Goal: Information Seeking & Learning: Compare options

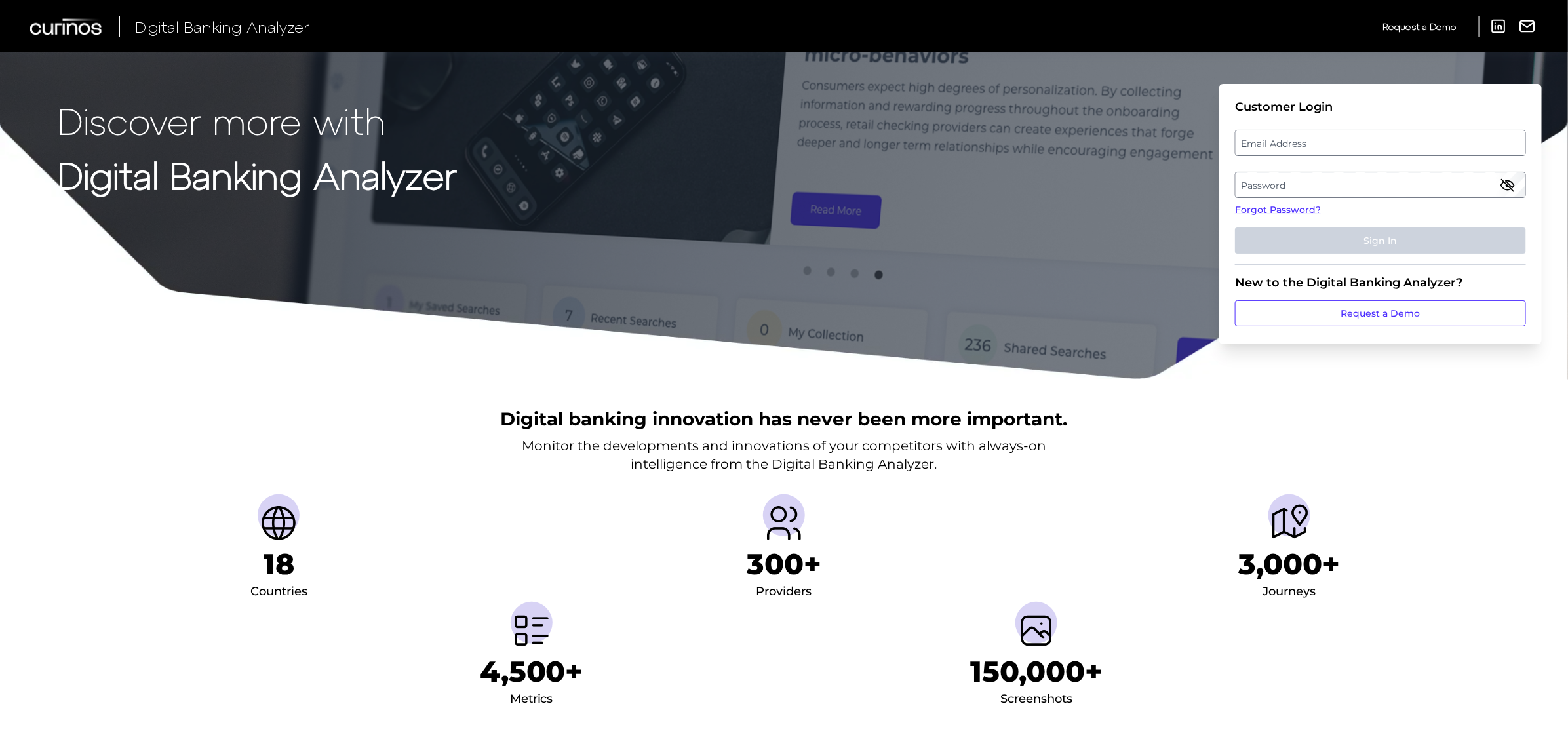
click at [1274, 139] on label "Email Address" at bounding box center [1381, 142] width 289 height 24
click at [1274, 139] on input "email" at bounding box center [1381, 142] width 291 height 26
type input "missy.stewart@td.com"
drag, startPoint x: 1343, startPoint y: 174, endPoint x: 1340, endPoint y: 181, distance: 7.6
click at [1340, 181] on label "Password" at bounding box center [1381, 184] width 289 height 24
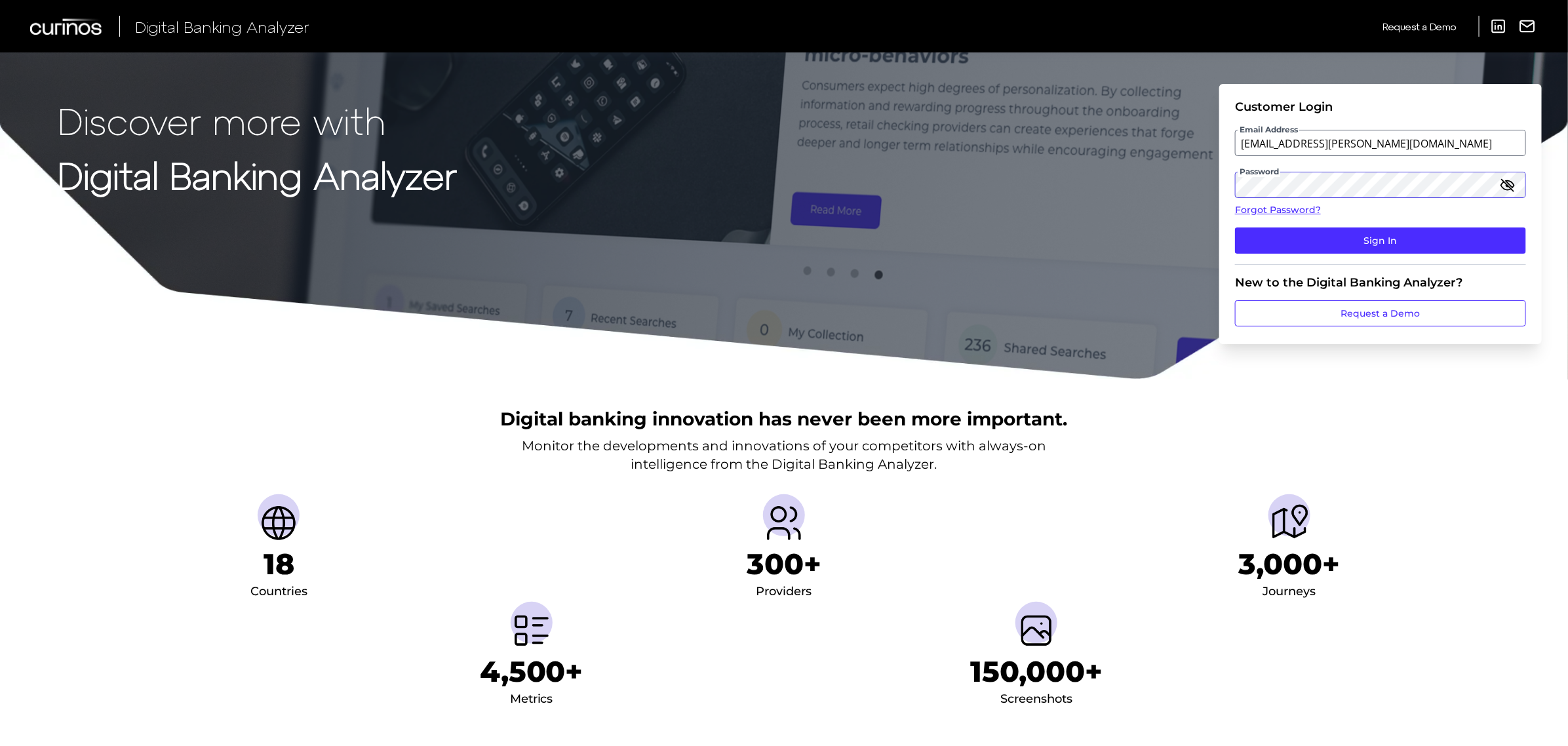
click at [1235, 228] on button "Sign In" at bounding box center [1381, 241] width 291 height 26
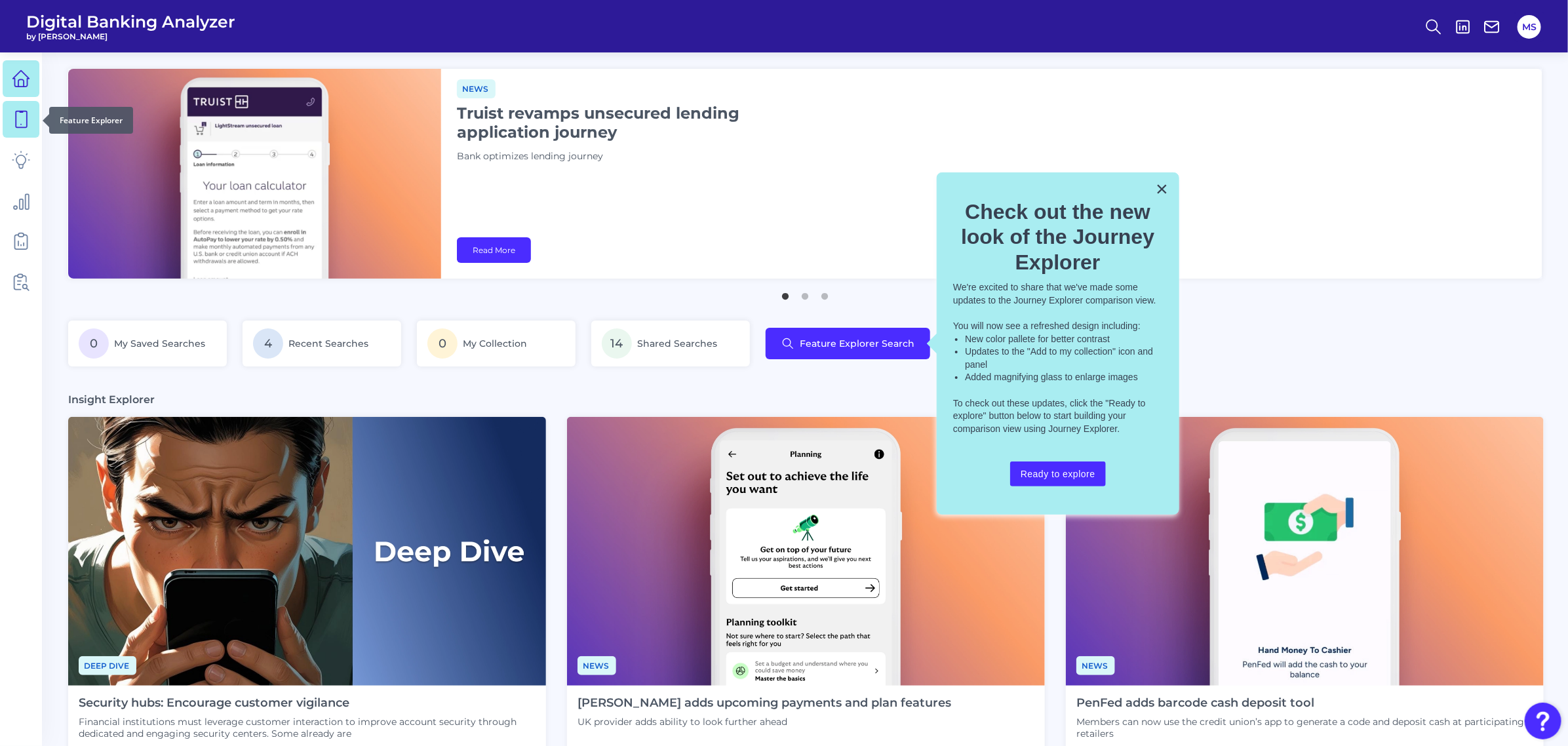
click at [21, 119] on icon at bounding box center [21, 120] width 18 height 18
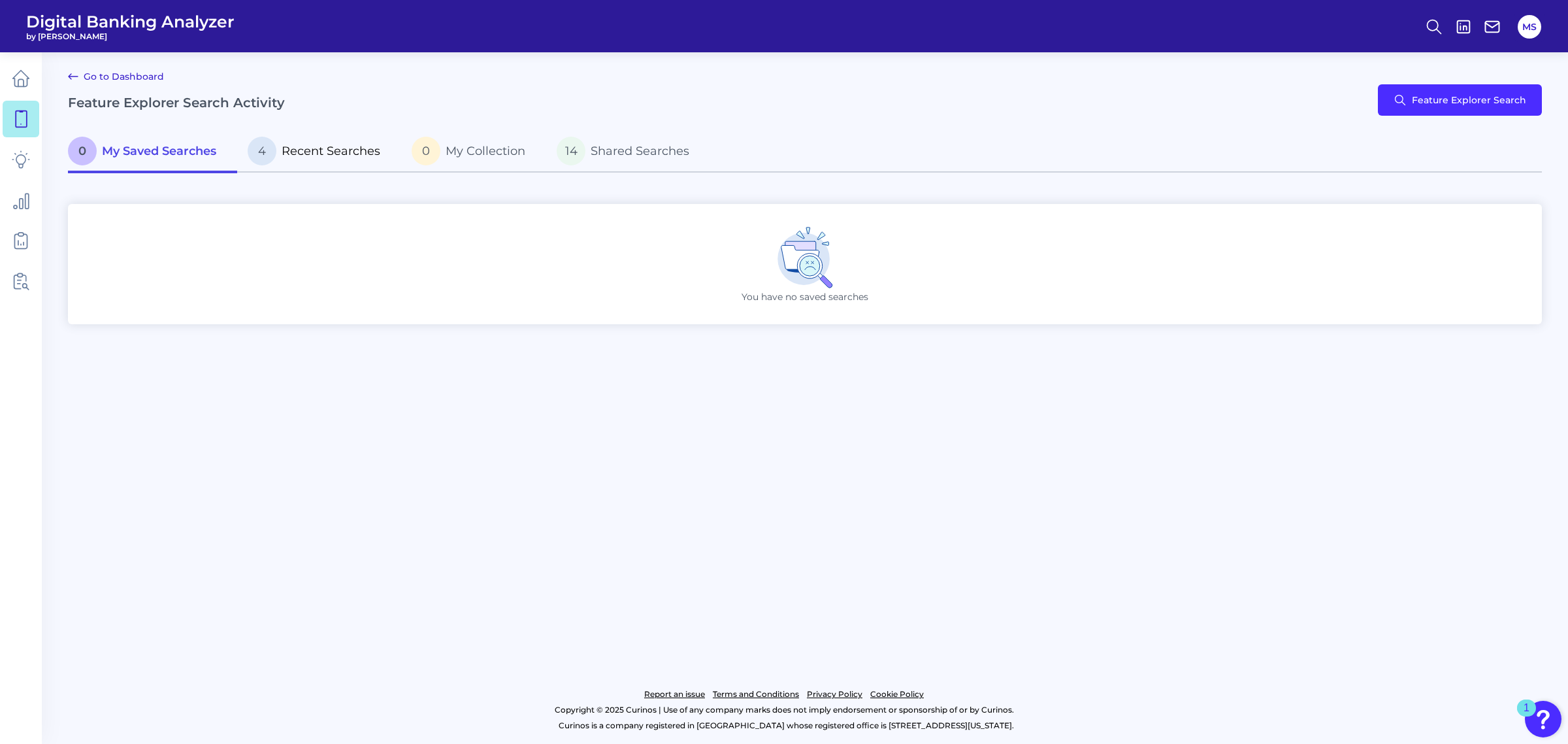
click at [314, 143] on span "Recent Searches" at bounding box center [331, 150] width 99 height 14
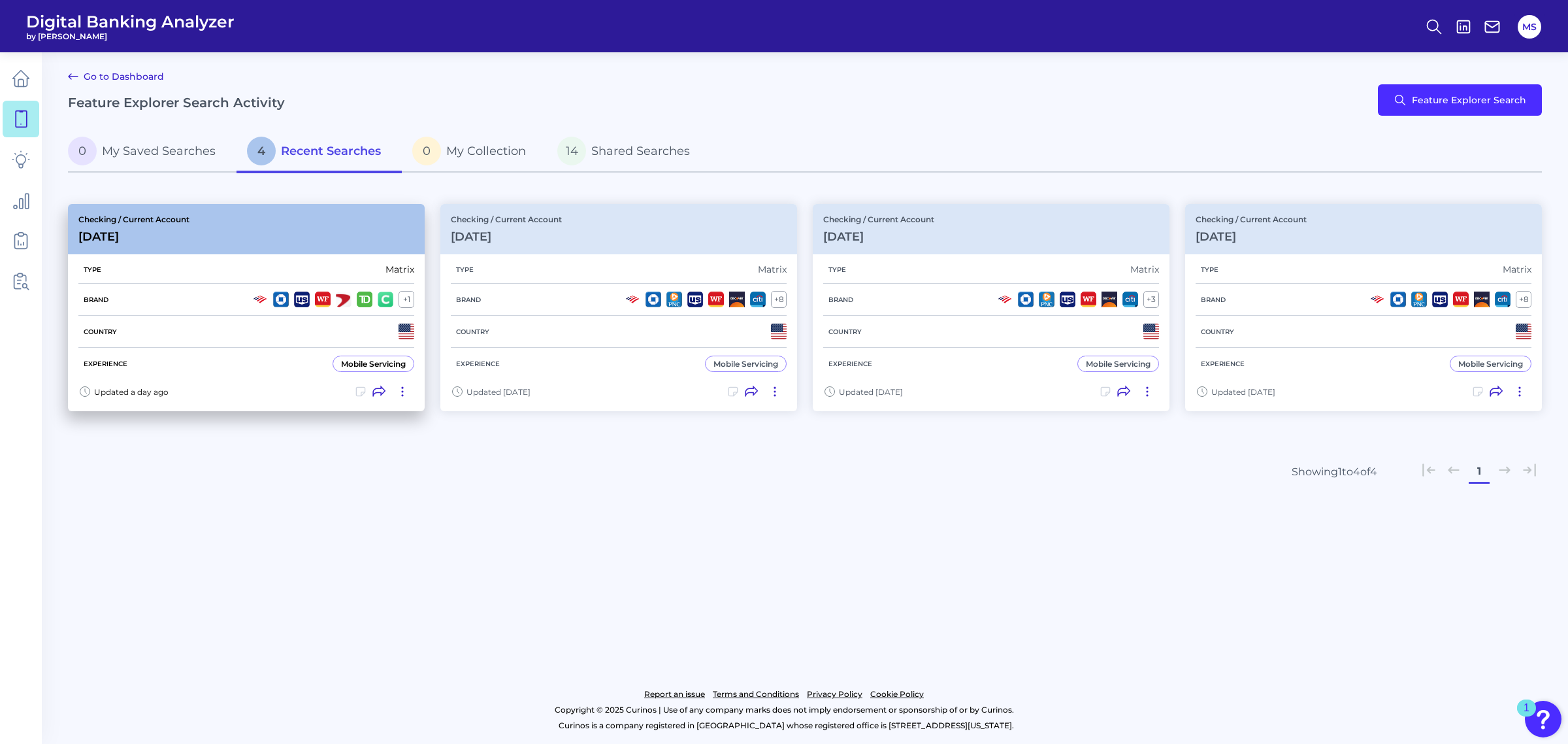
click at [250, 223] on div "Checking / Current Account Aug 11 2025" at bounding box center [247, 229] width 357 height 50
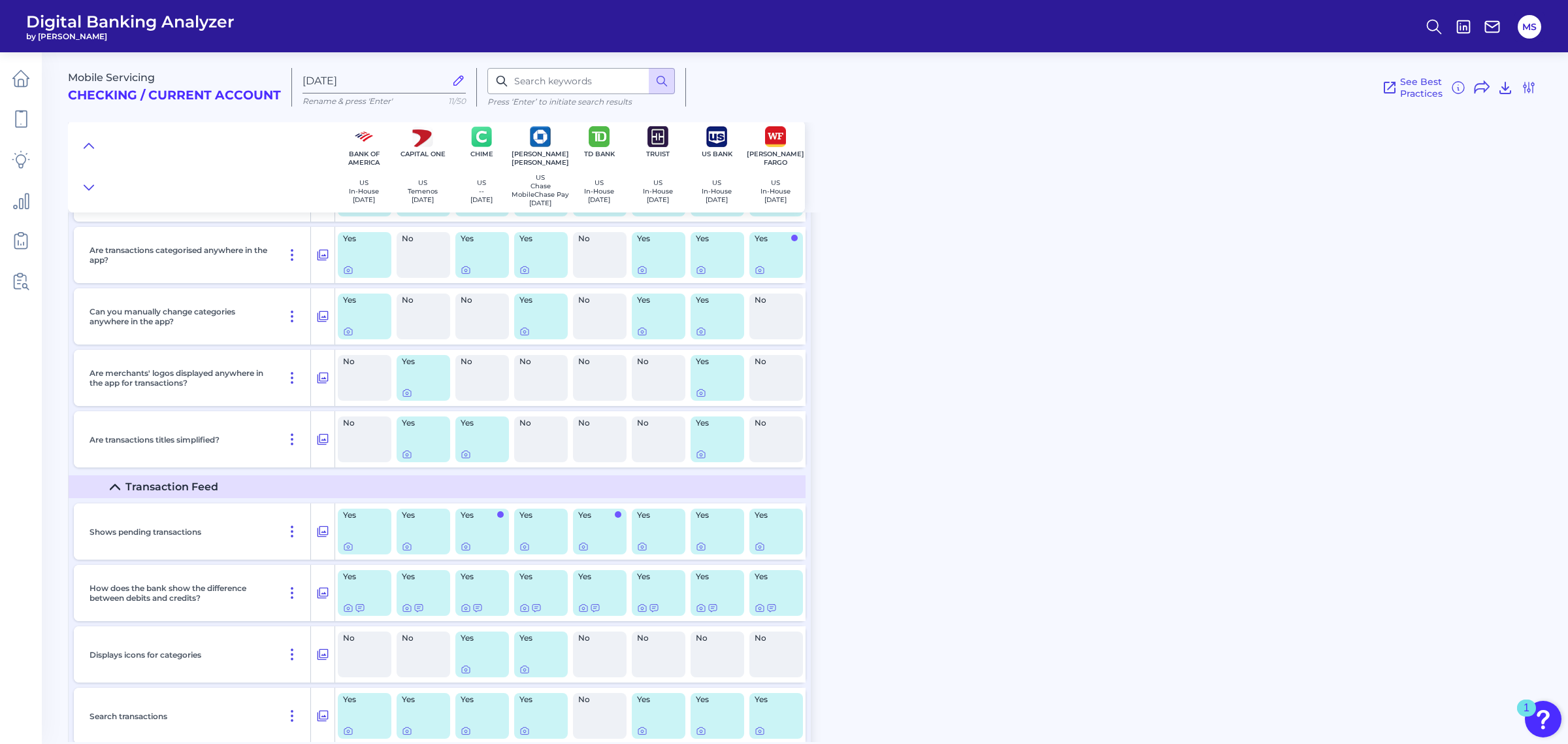
scroll to position [1972, 0]
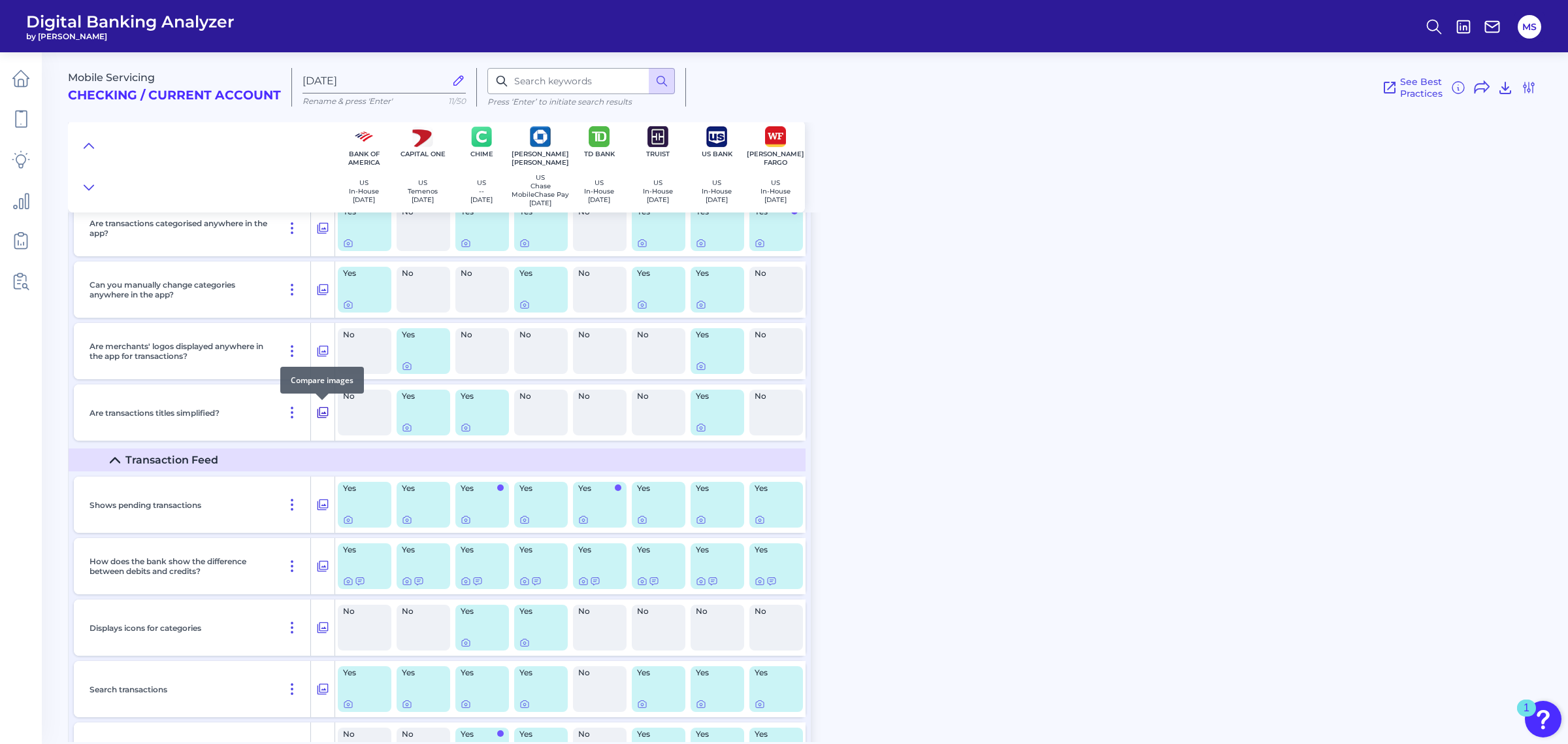
click at [322, 412] on icon at bounding box center [323, 412] width 13 height 16
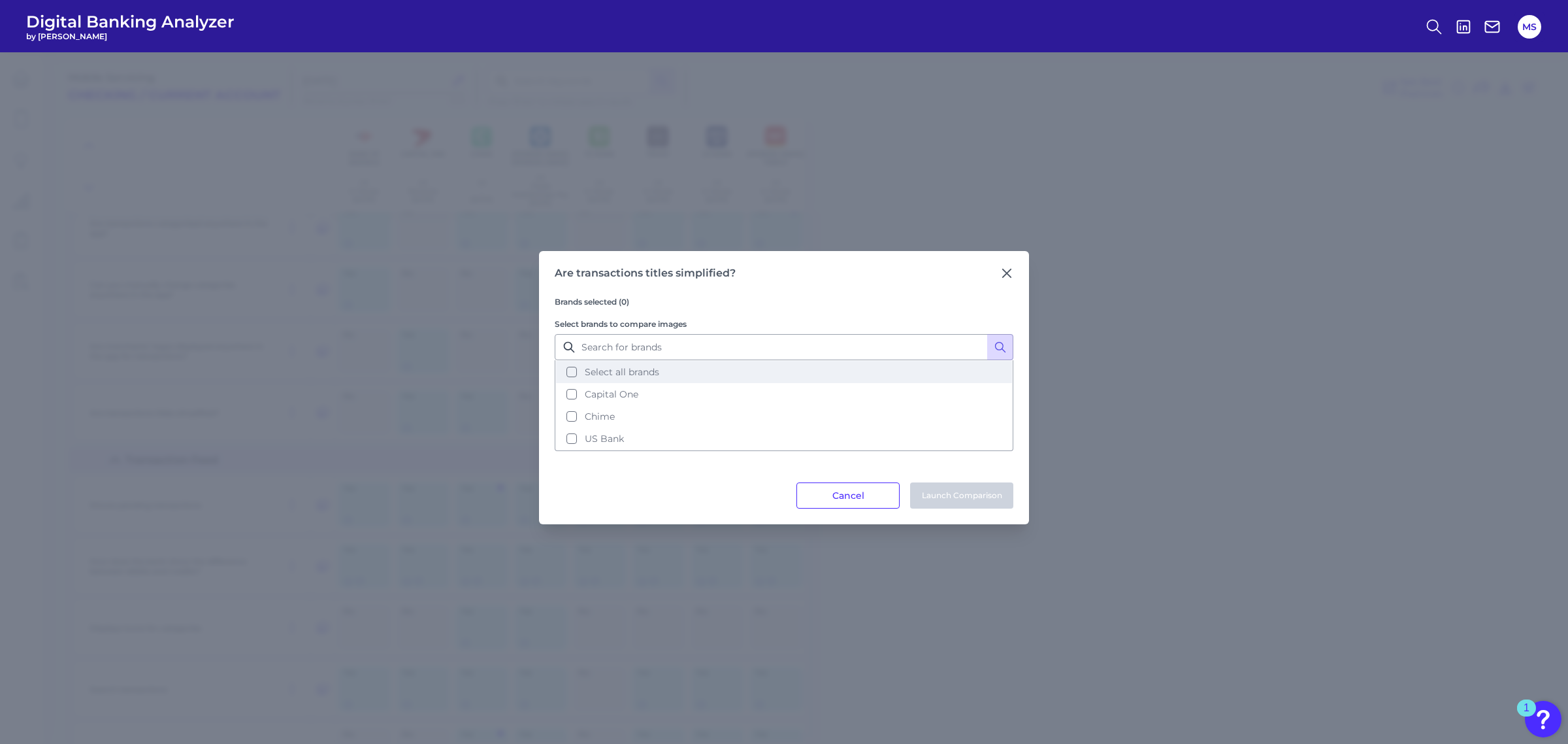
click at [571, 374] on button "Select all brands" at bounding box center [784, 371] width 456 height 22
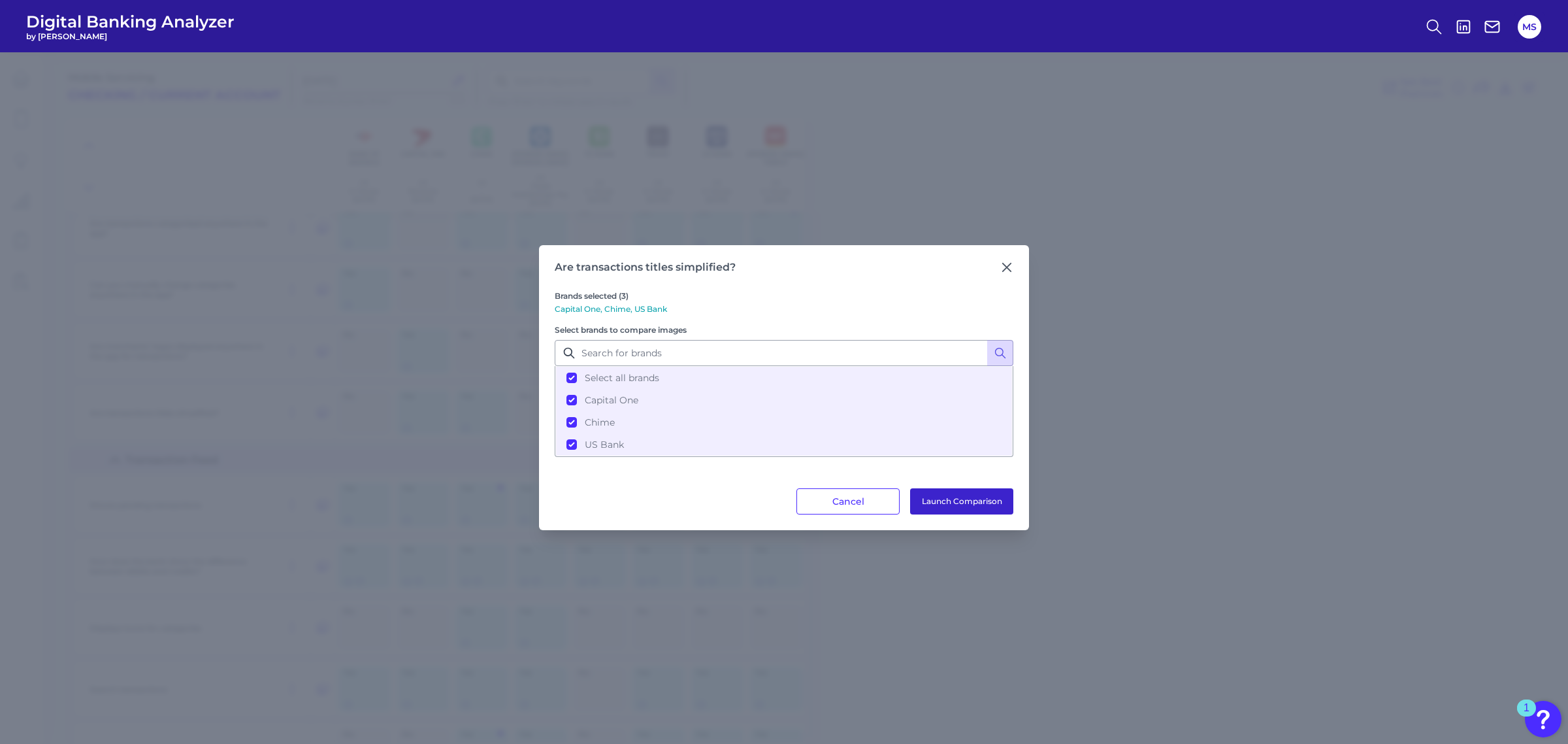
click at [955, 498] on button "Launch Comparison" at bounding box center [962, 501] width 103 height 26
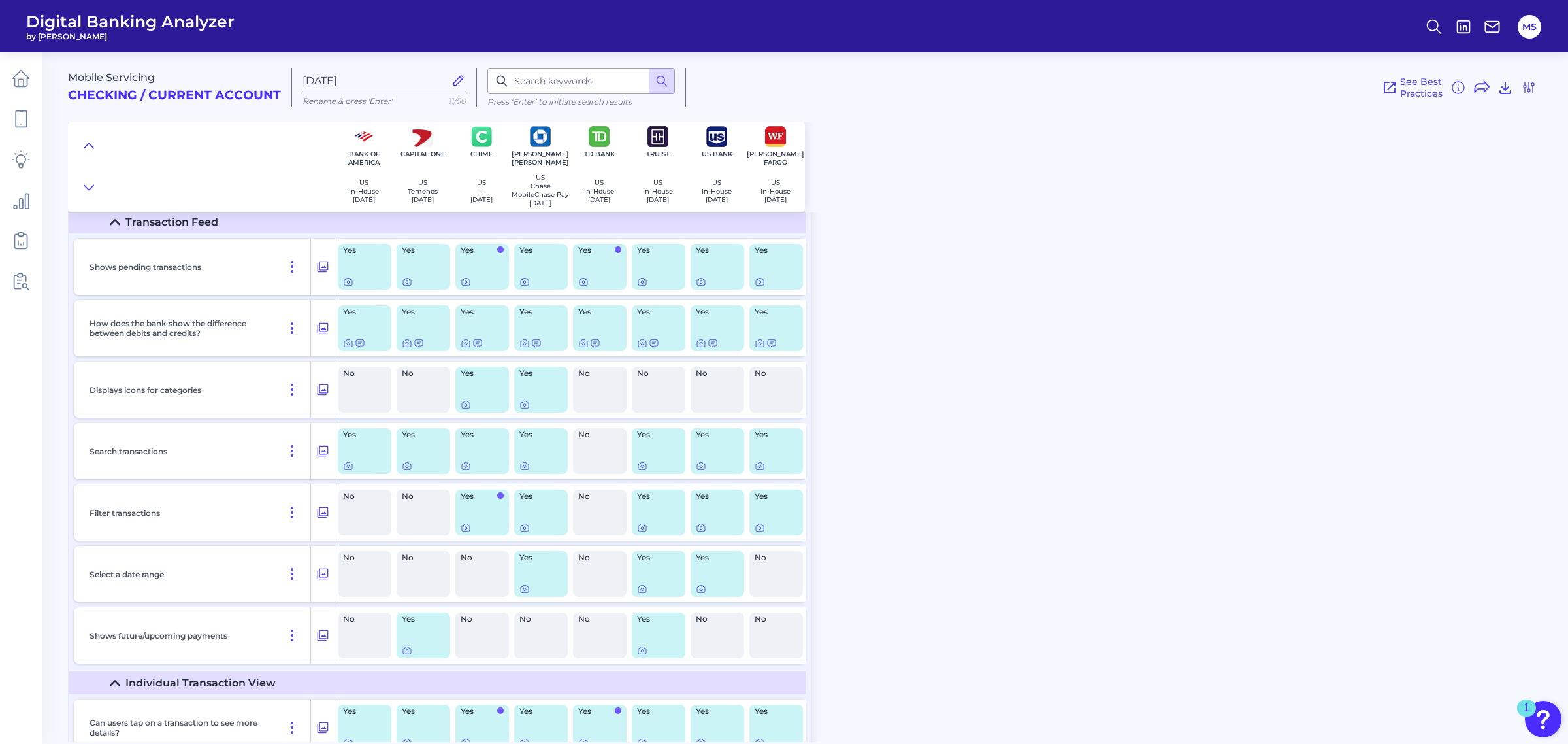
scroll to position [2245, 0]
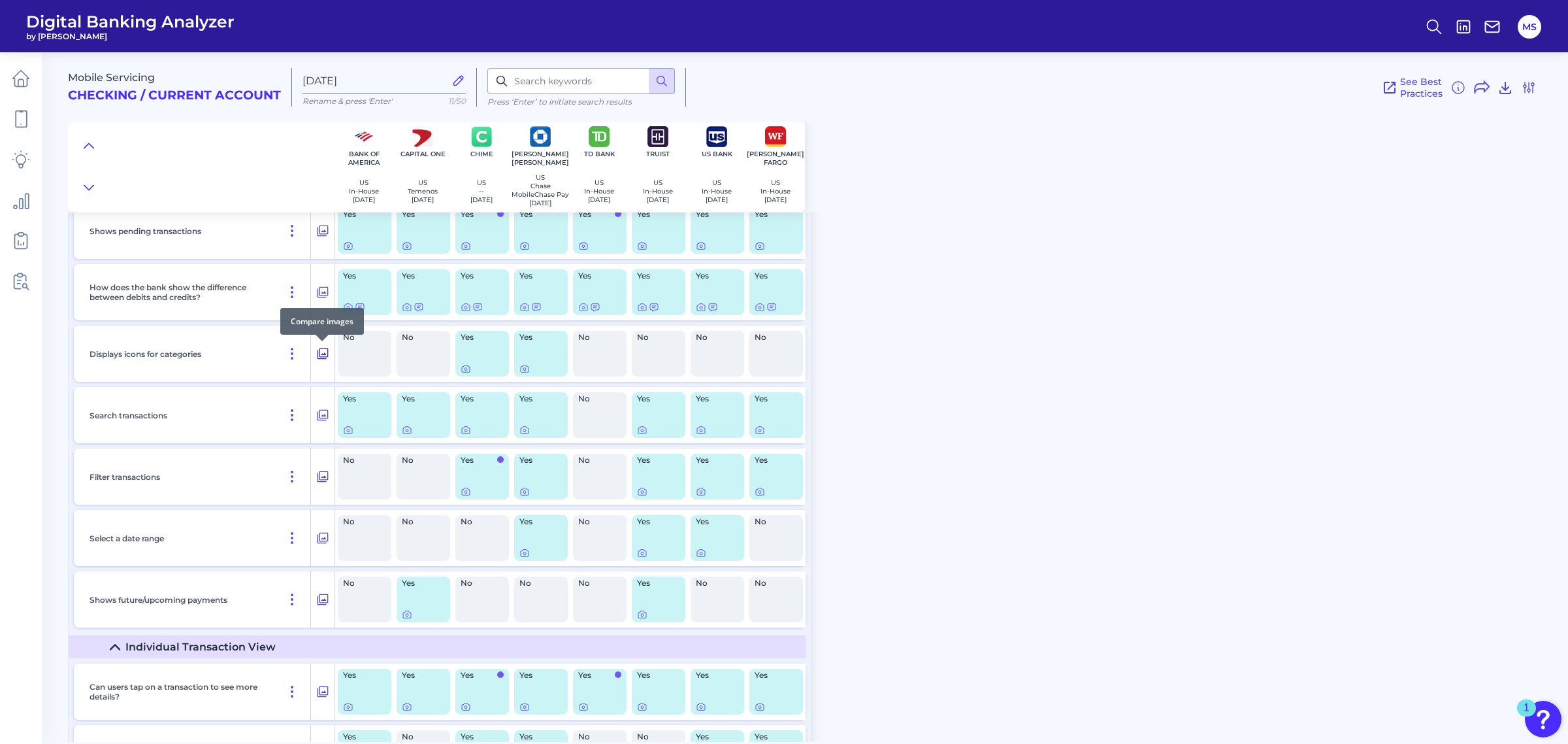
click at [322, 355] on icon at bounding box center [323, 354] width 11 height 11
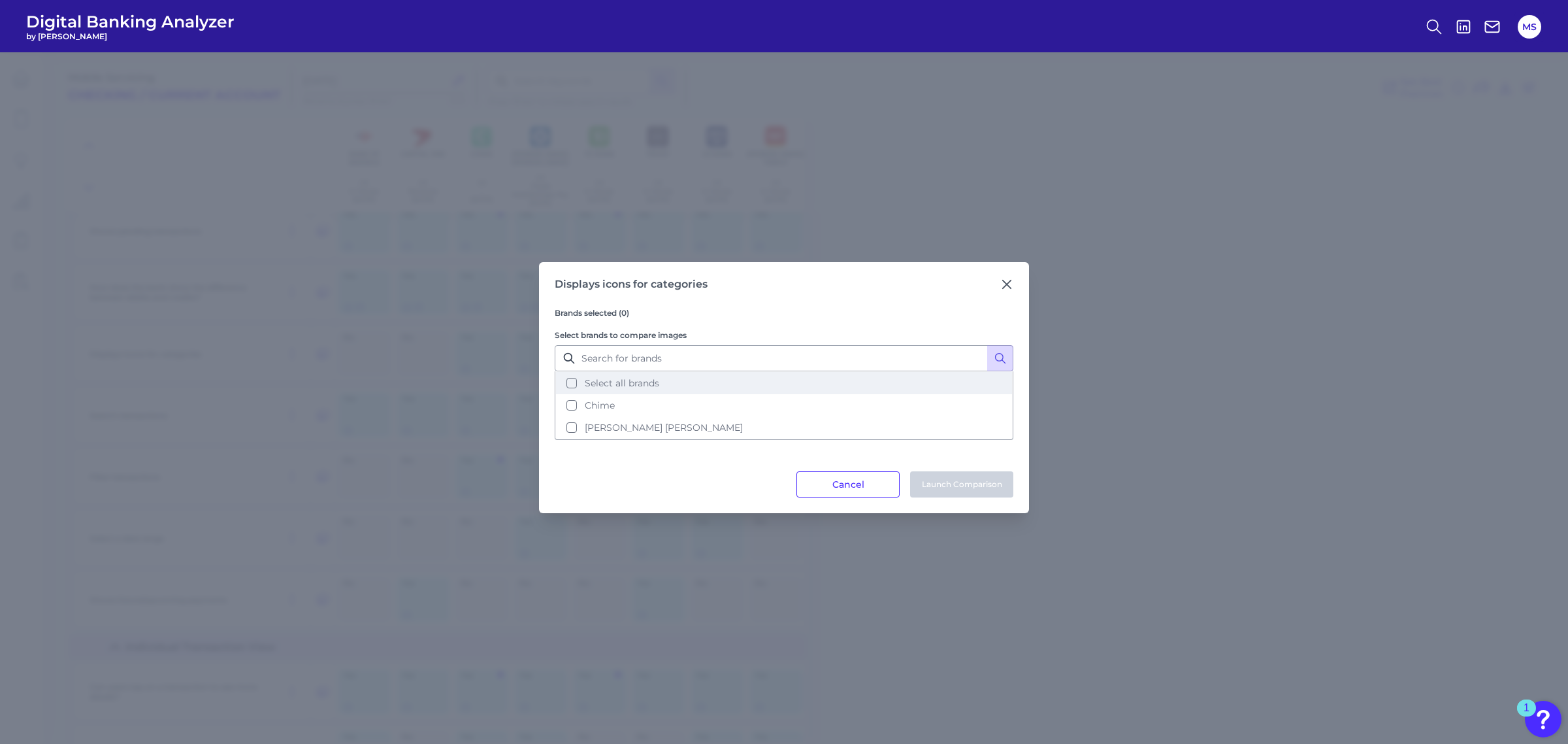
click at [576, 383] on button "Select all brands" at bounding box center [784, 383] width 456 height 22
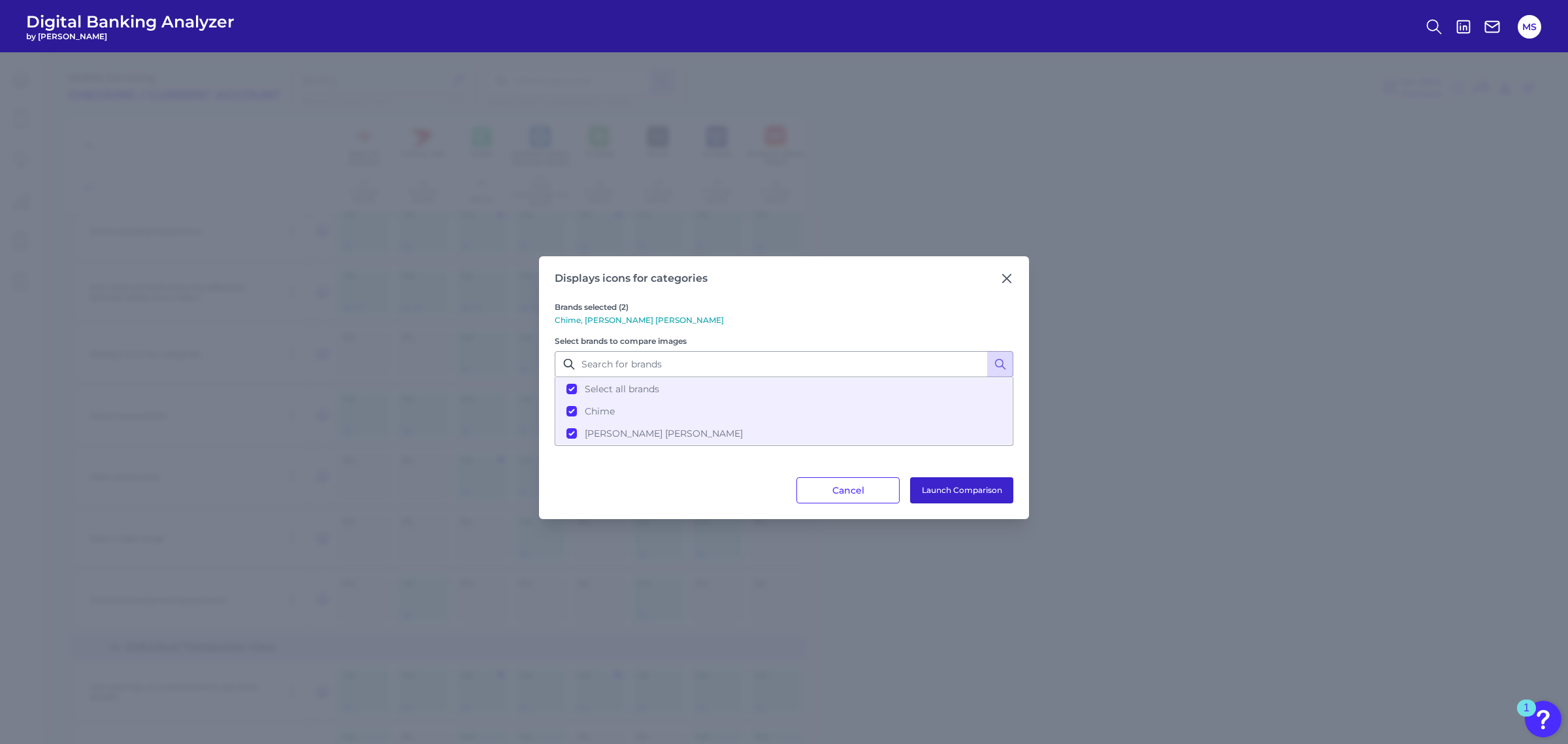
click at [940, 485] on button "Launch Comparison" at bounding box center [962, 490] width 103 height 26
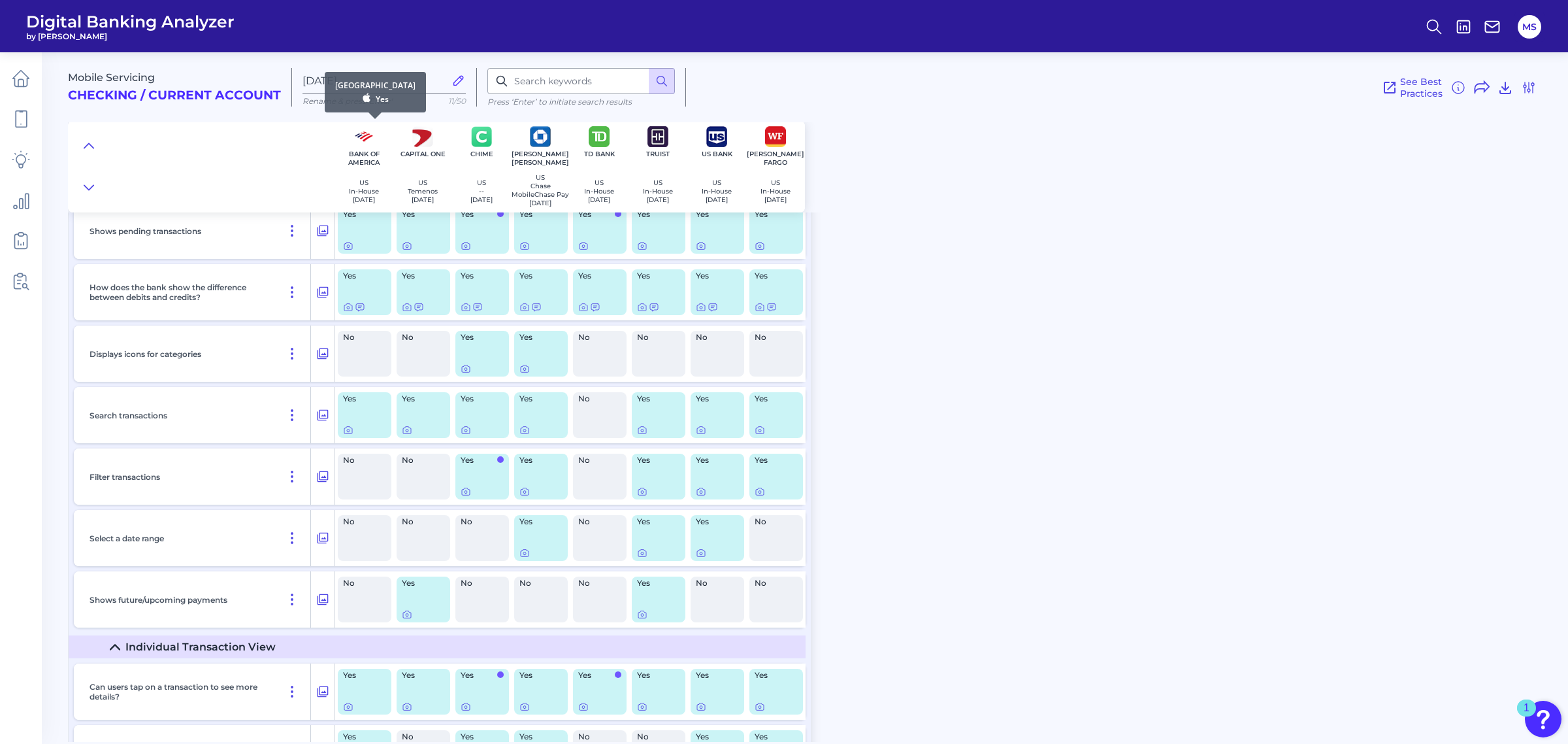
click at [361, 140] on img at bounding box center [364, 137] width 21 height 21
click at [322, 691] on icon at bounding box center [323, 692] width 13 height 16
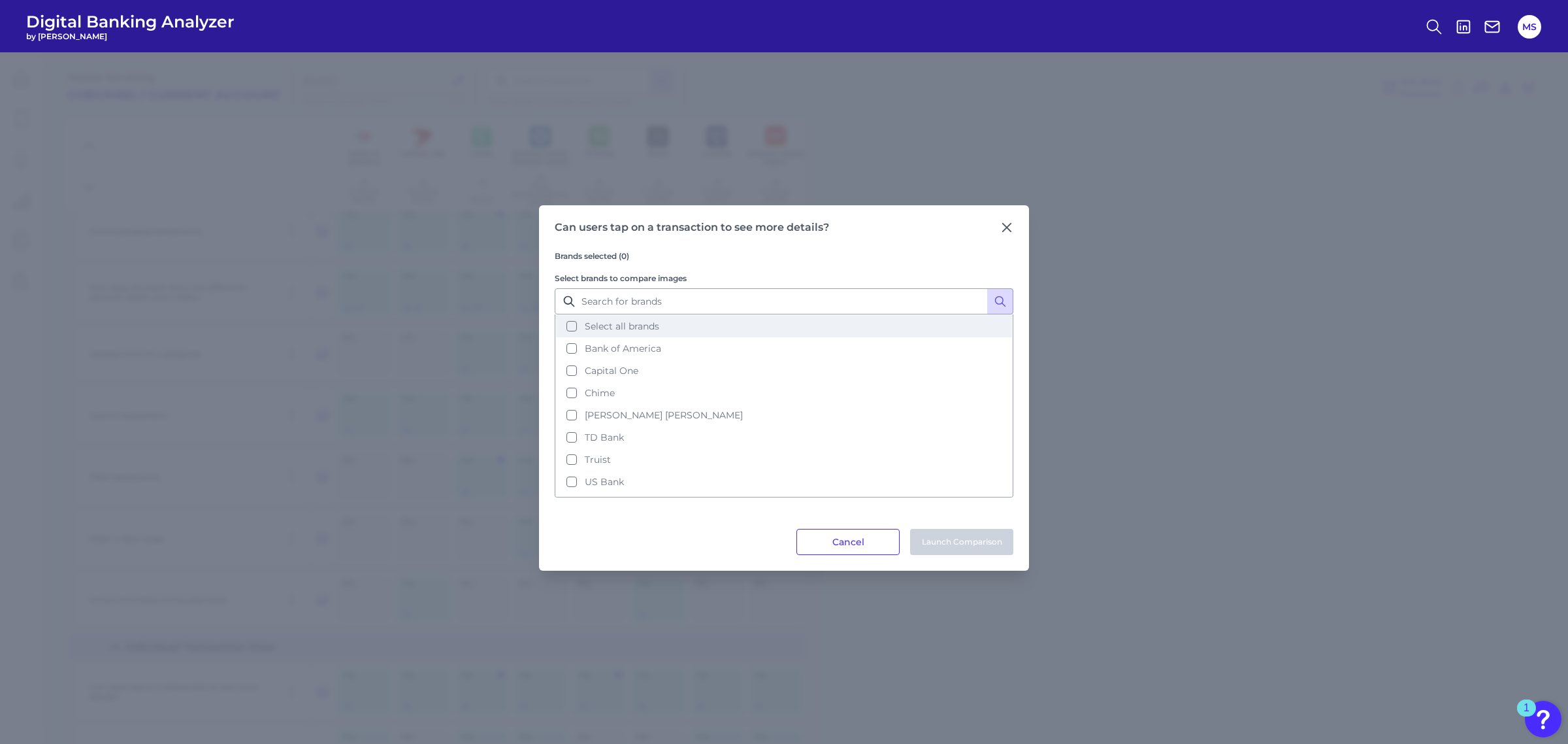
click at [666, 326] on button "Select all brands" at bounding box center [784, 326] width 456 height 22
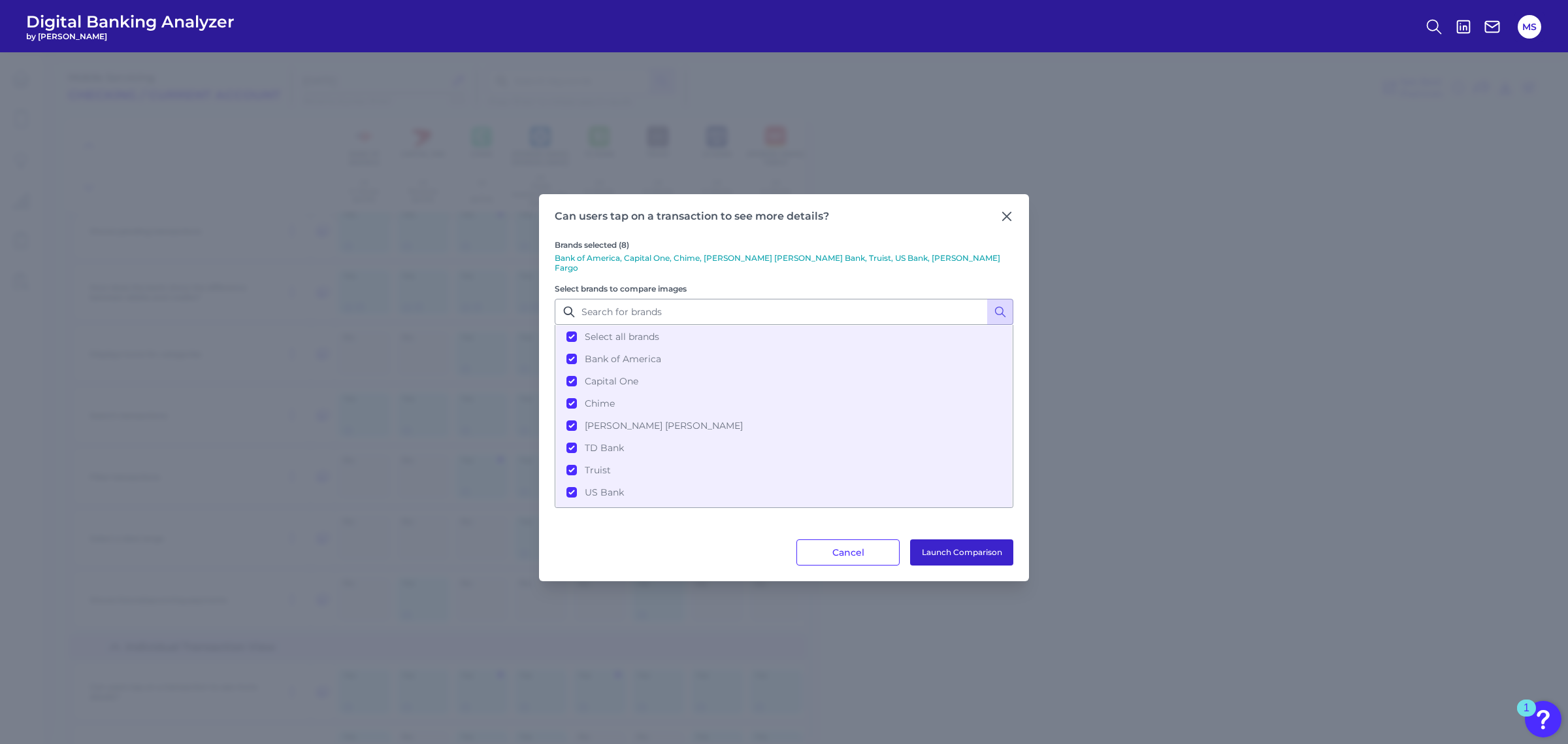
click at [974, 547] on button "Launch Comparison" at bounding box center [962, 552] width 103 height 26
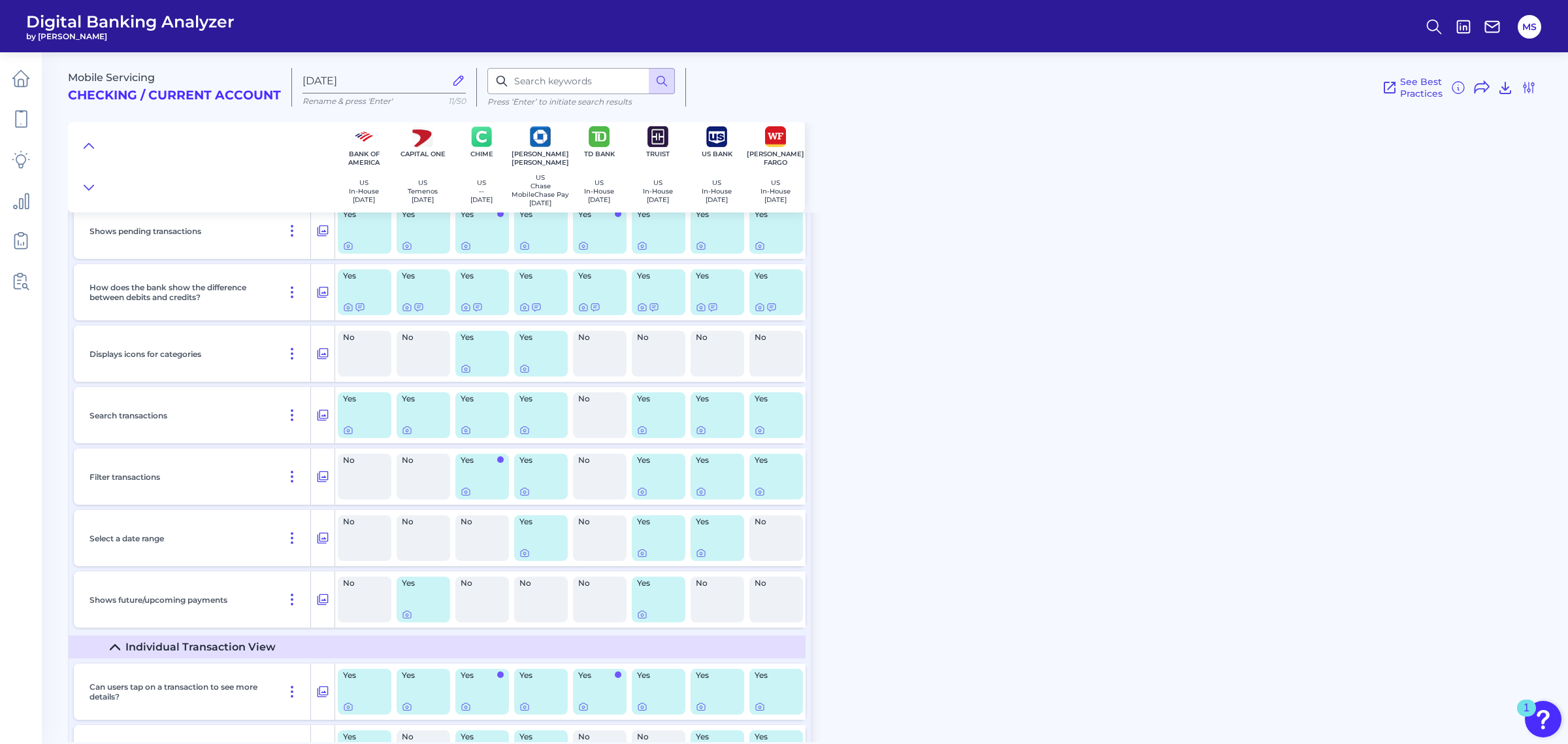
click at [981, 226] on div "Mobile Servicing Checking / Current Account Aug 11 2025 Rename & press 'Enter' …" at bounding box center [818, 392] width 1500 height 699
click at [18, 118] on icon at bounding box center [20, 119] width 18 height 18
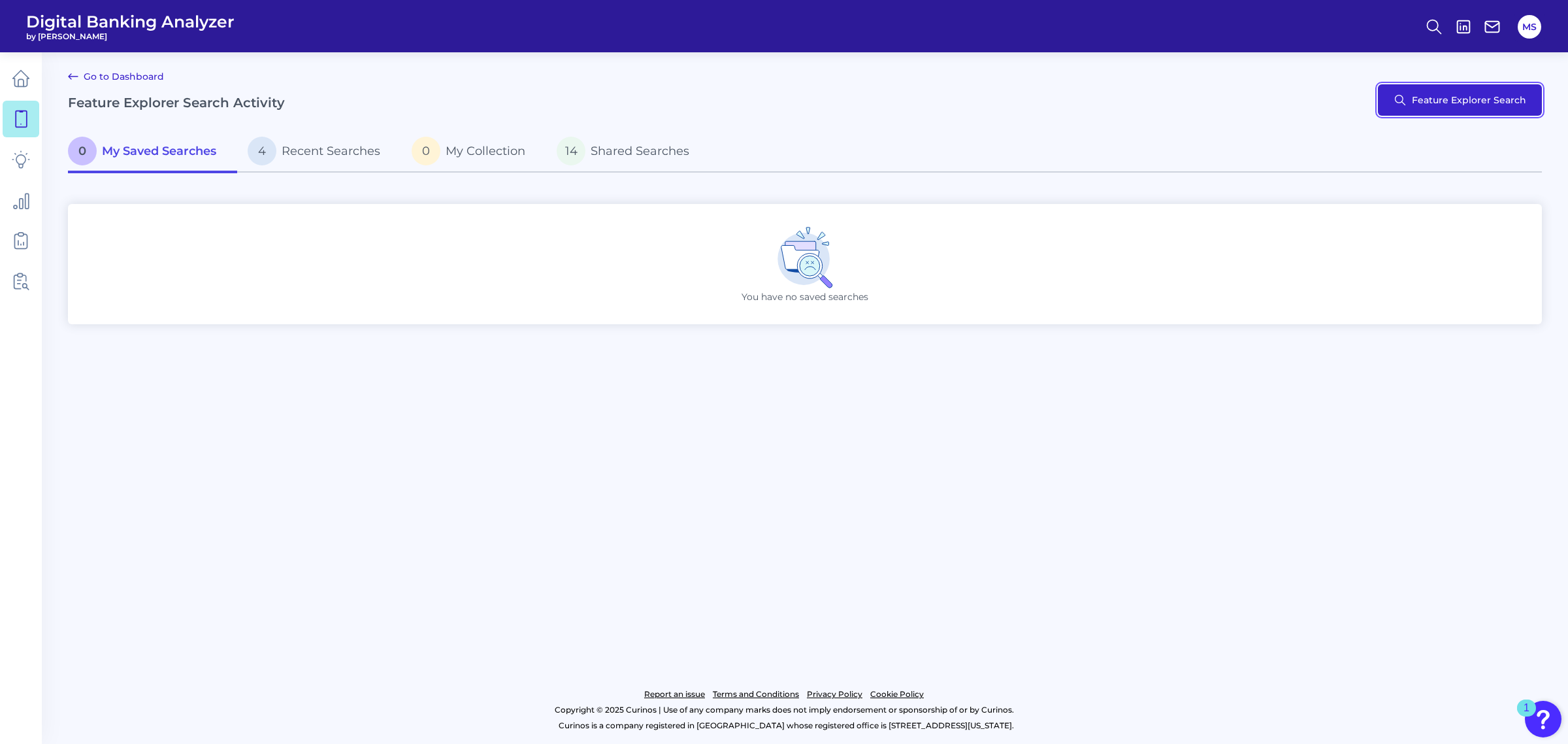
click at [1426, 112] on button "Feature Explorer Search" at bounding box center [1460, 99] width 164 height 31
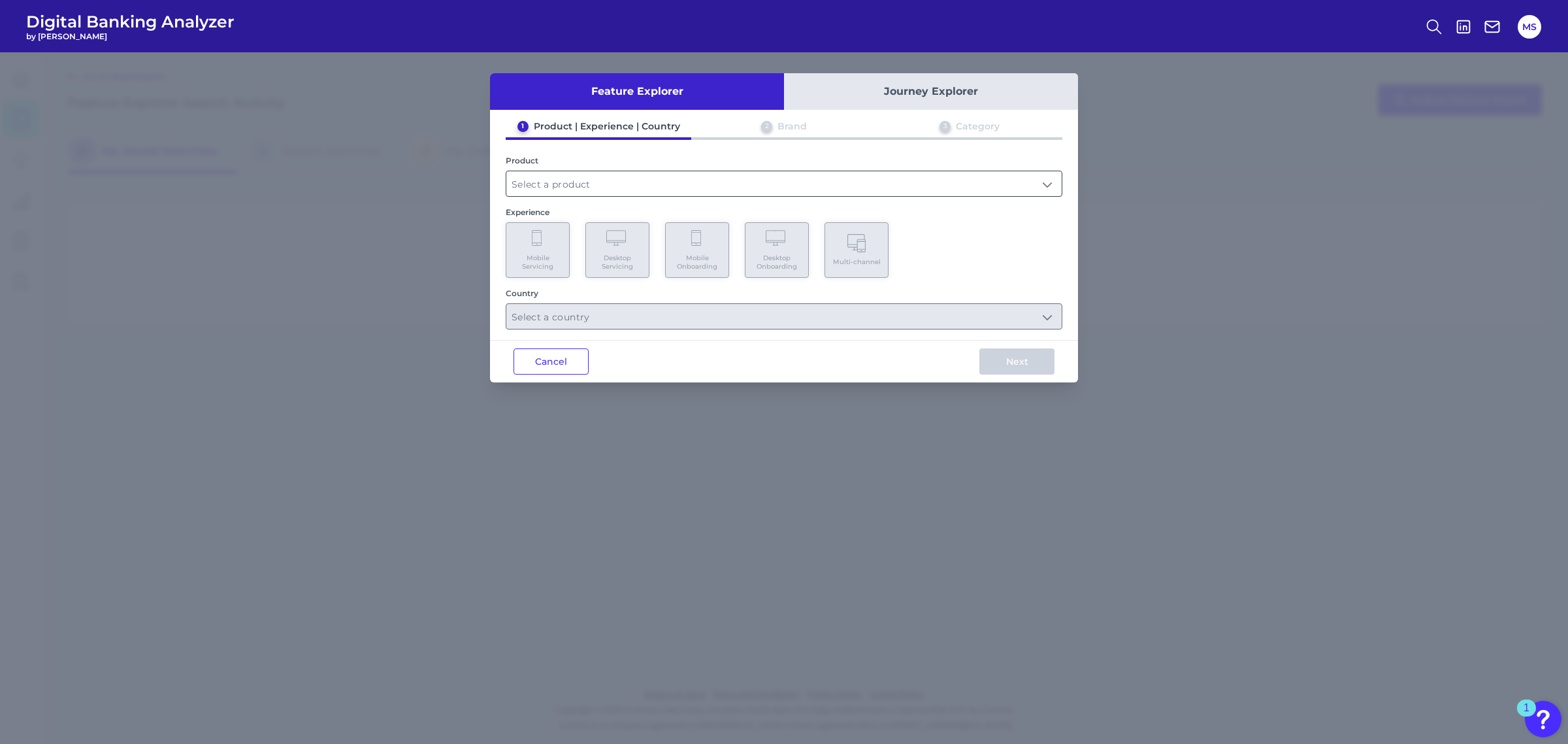
click at [604, 184] on input "text" at bounding box center [784, 184] width 556 height 25
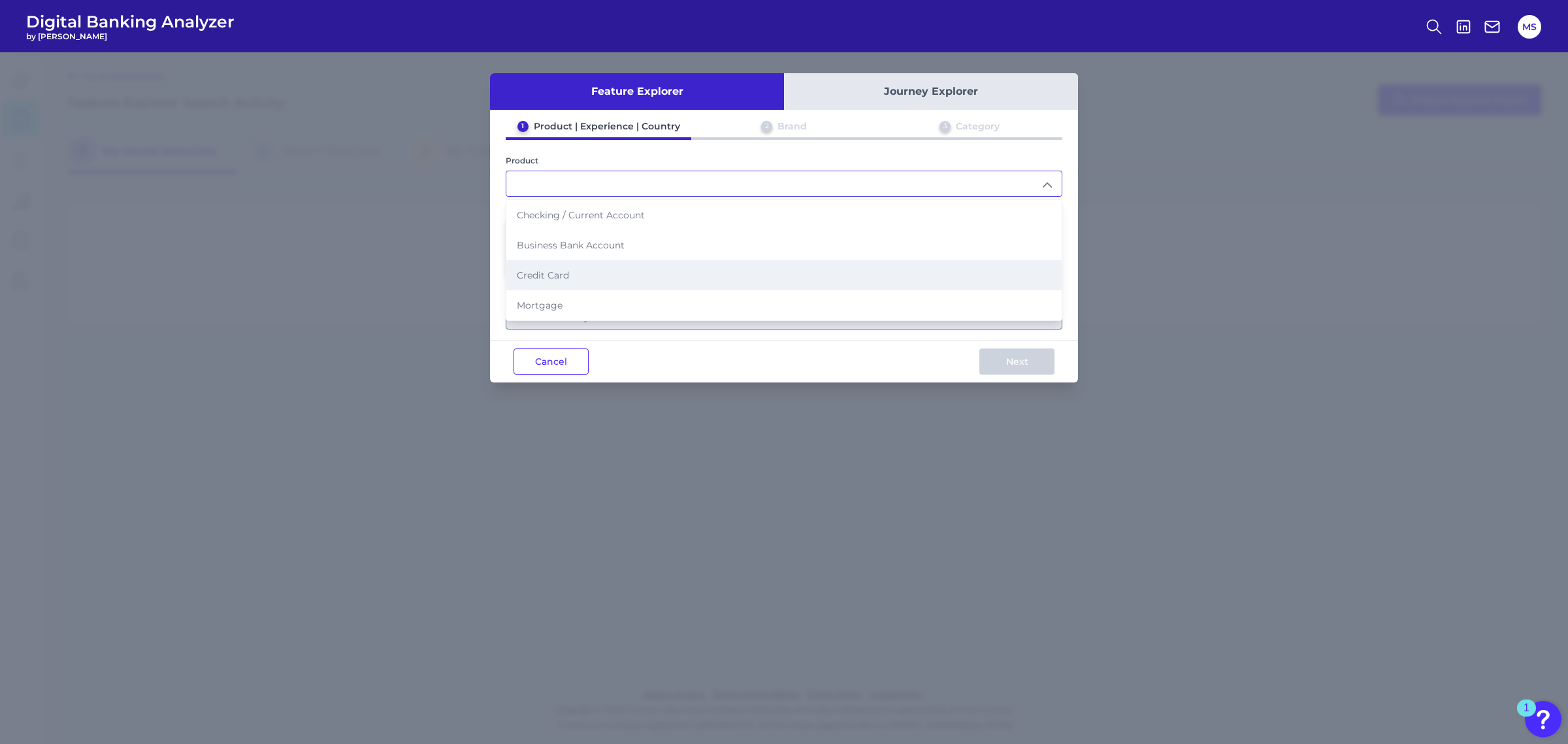
click at [529, 271] on span "Credit Card" at bounding box center [543, 275] width 52 height 11
type input "Credit Card"
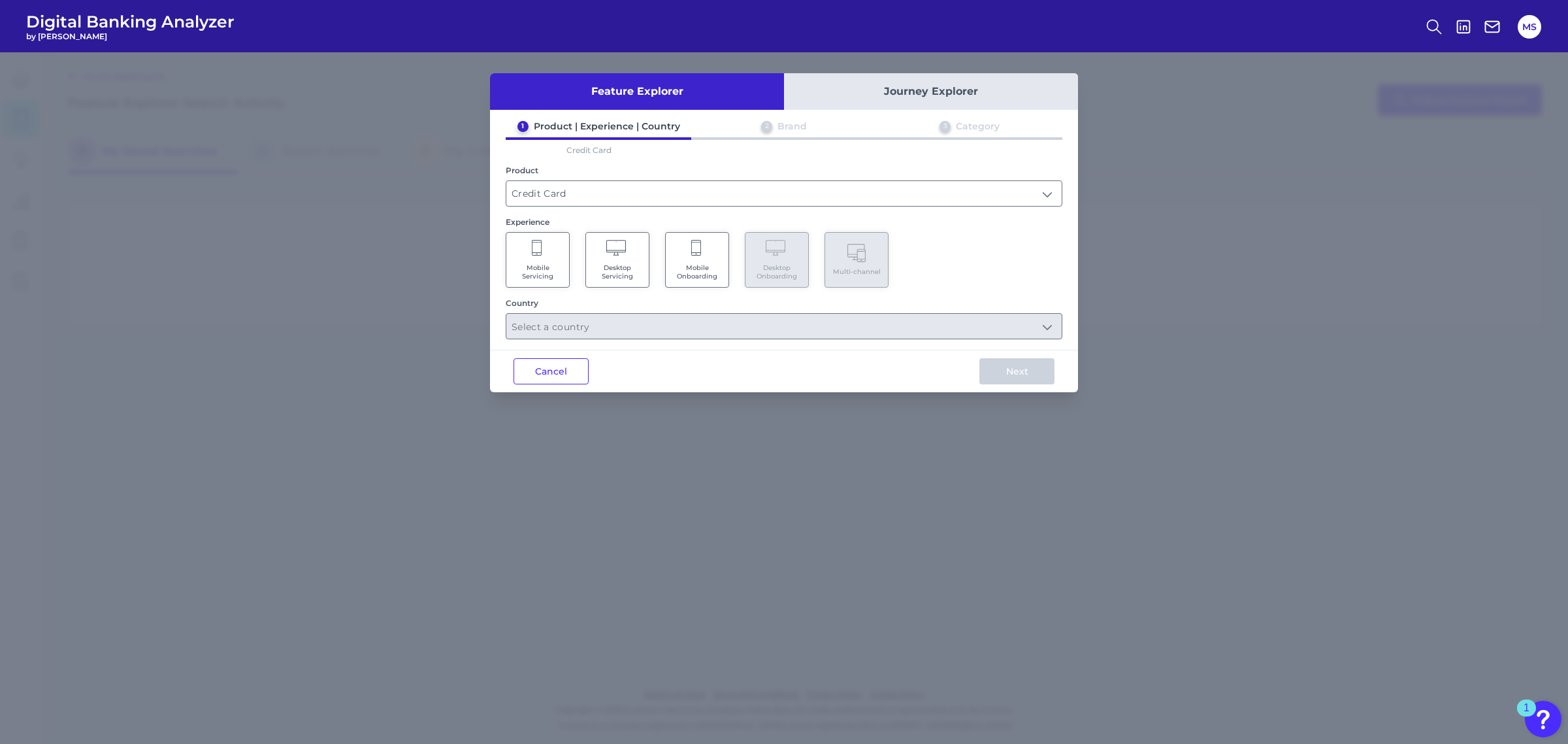
click at [534, 263] on span "Mobile Servicing" at bounding box center [537, 272] width 49 height 17
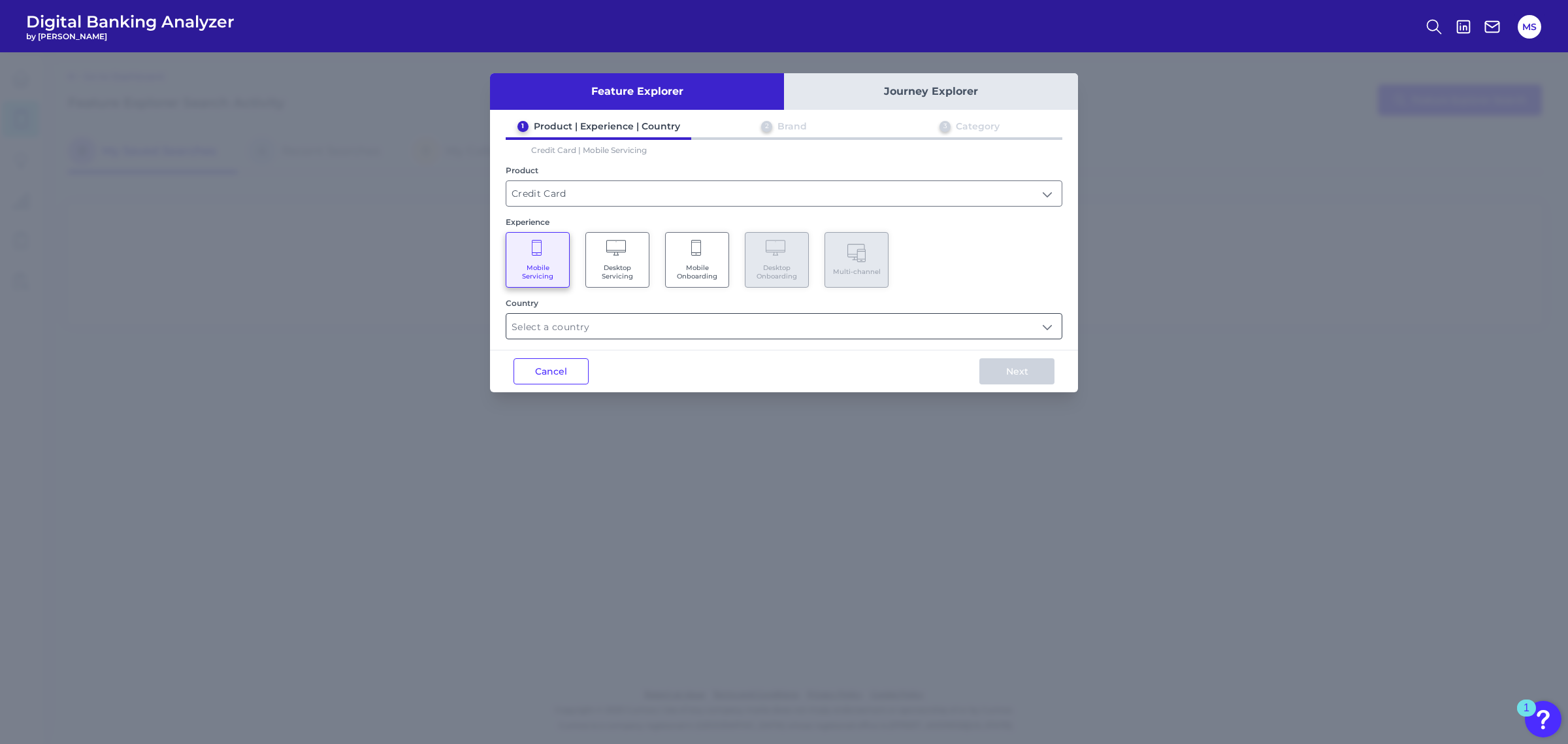
click at [589, 324] on input "text" at bounding box center [784, 326] width 556 height 25
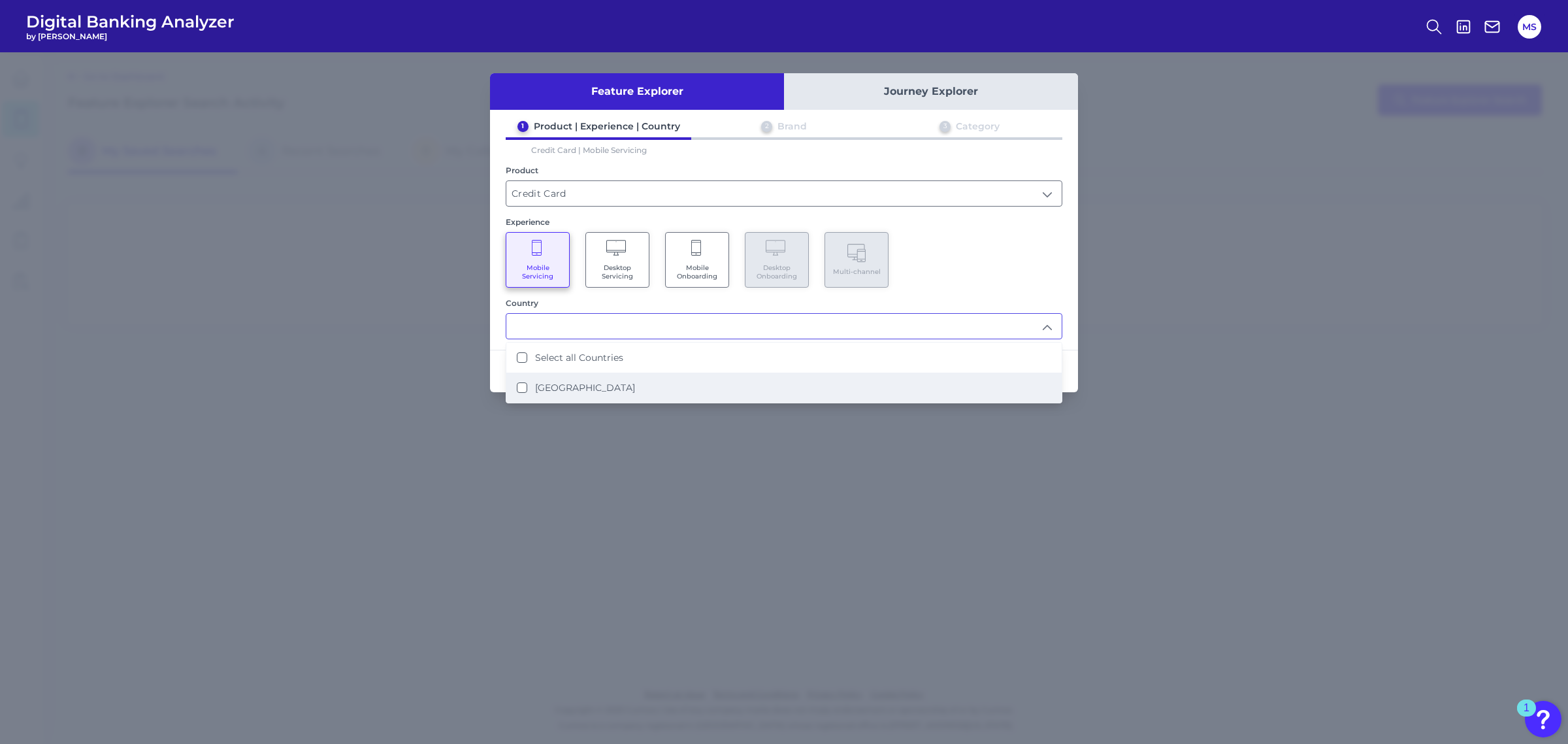
click at [524, 386] on States "United States" at bounding box center [522, 388] width 11 height 11
type input "Select all Countries"
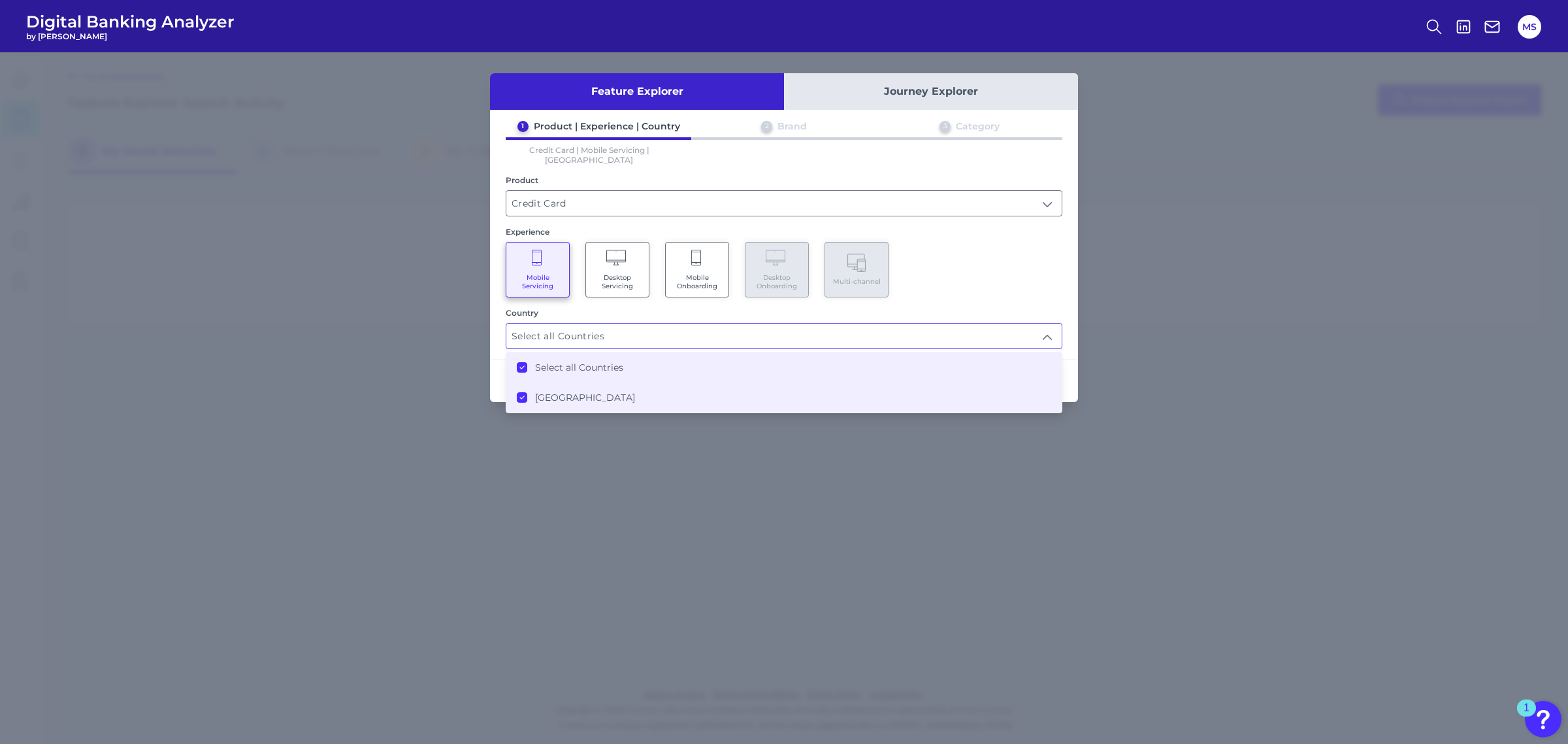
click at [1056, 266] on div "Mobile Servicing Desktop Servicing Mobile Onboarding Desktop Onboarding Multi-c…" at bounding box center [784, 270] width 557 height 55
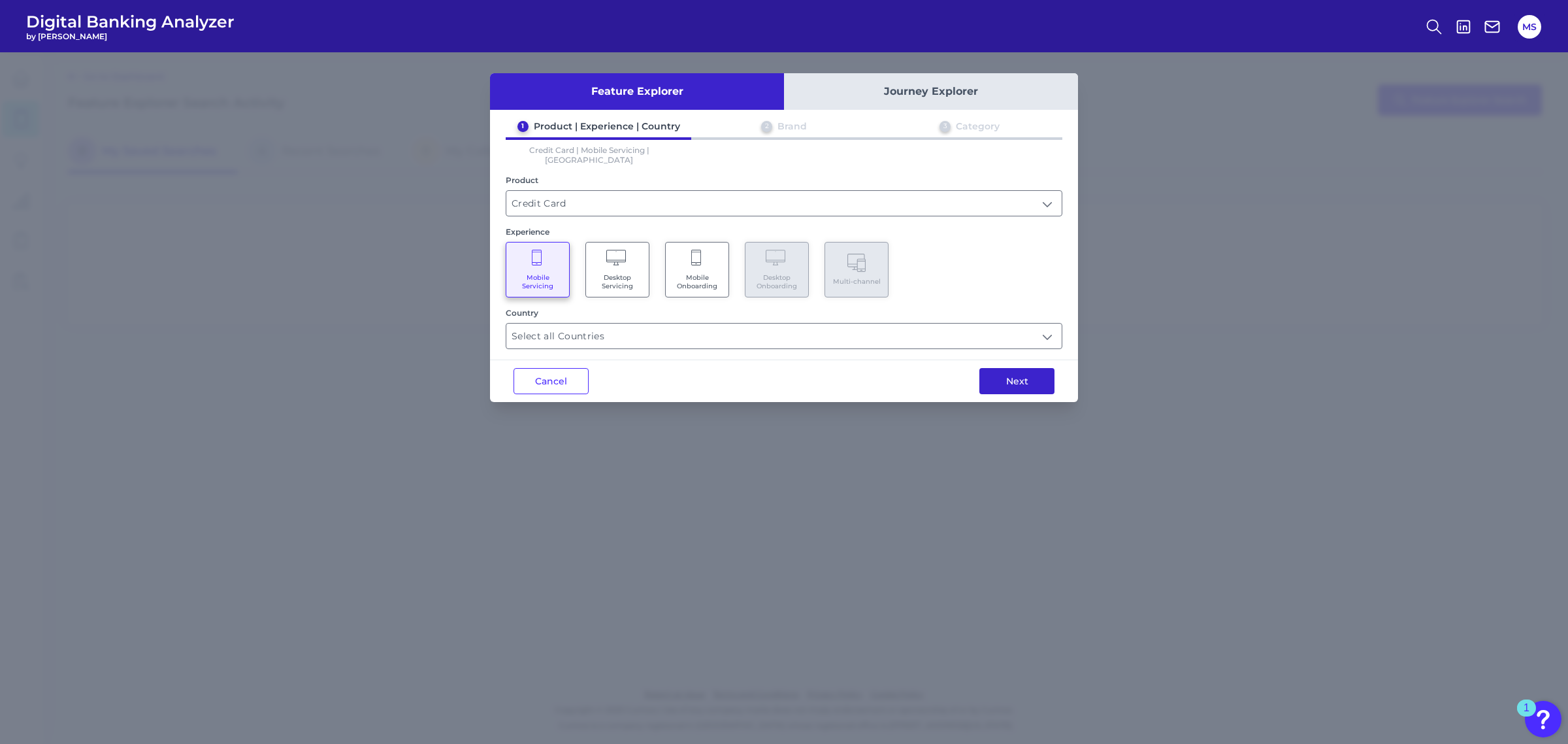
click at [1017, 370] on button "Next" at bounding box center [1017, 381] width 75 height 26
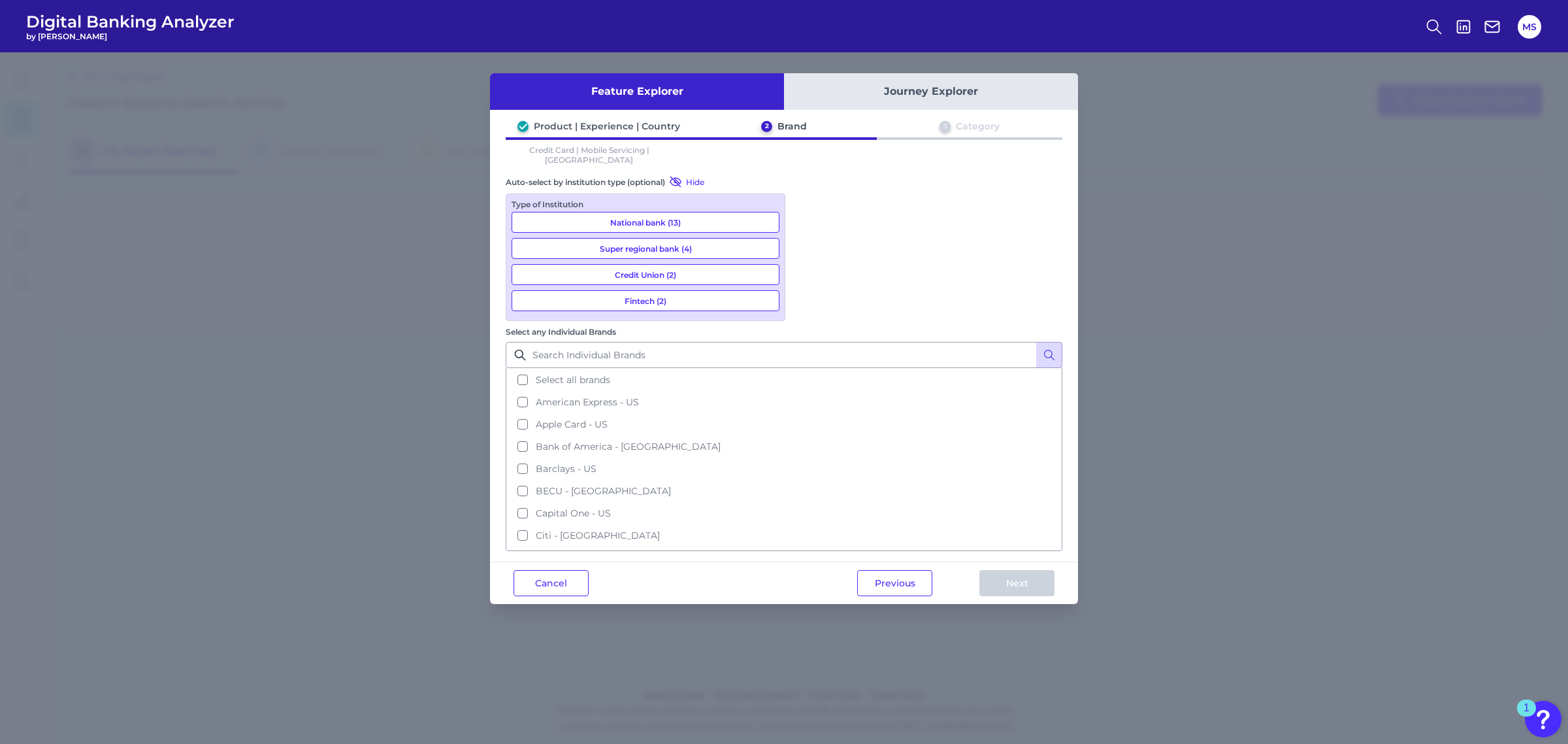
click at [638, 238] on button "Super regional bank (4)" at bounding box center [645, 248] width 268 height 21
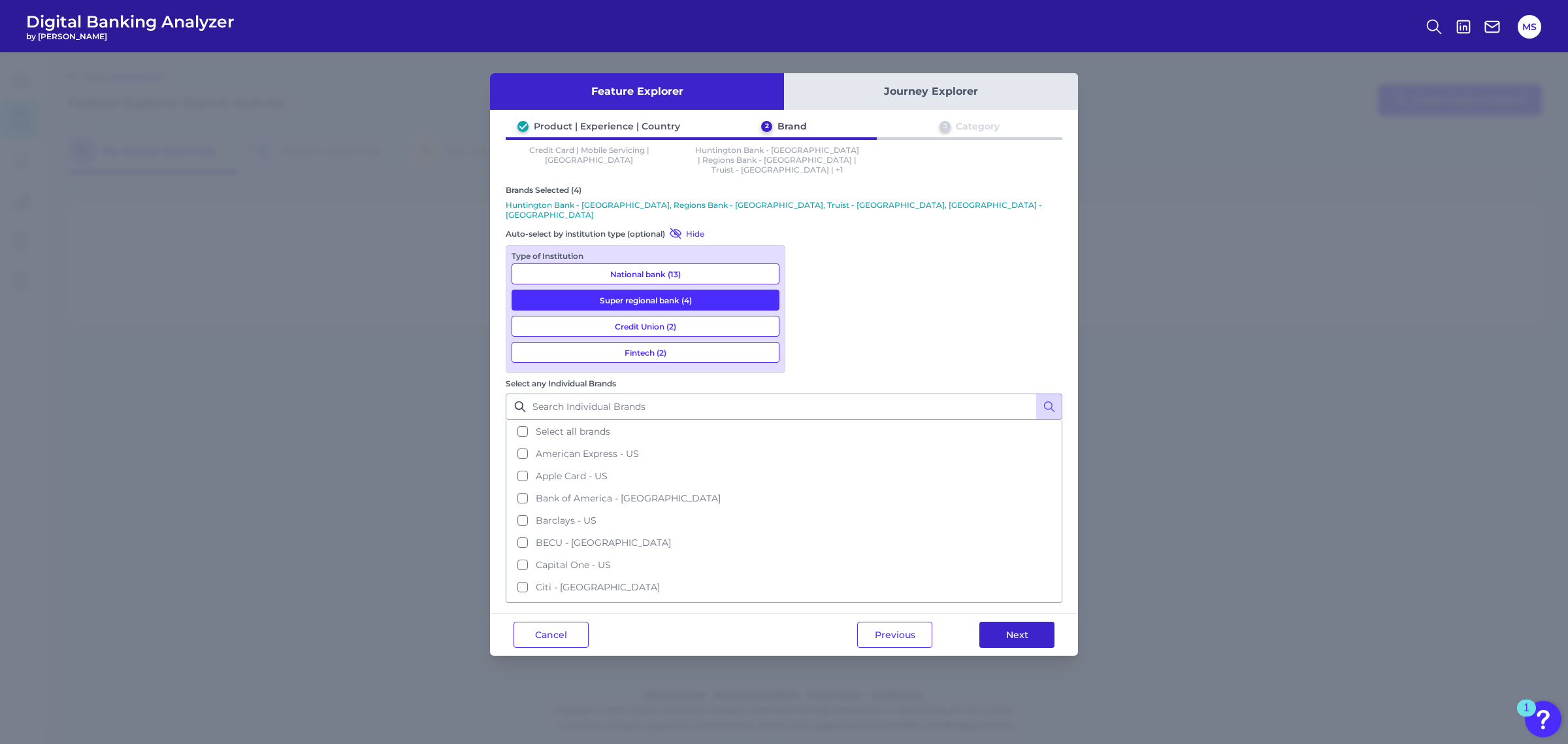
click at [1015, 622] on button "Next" at bounding box center [1017, 635] width 75 height 26
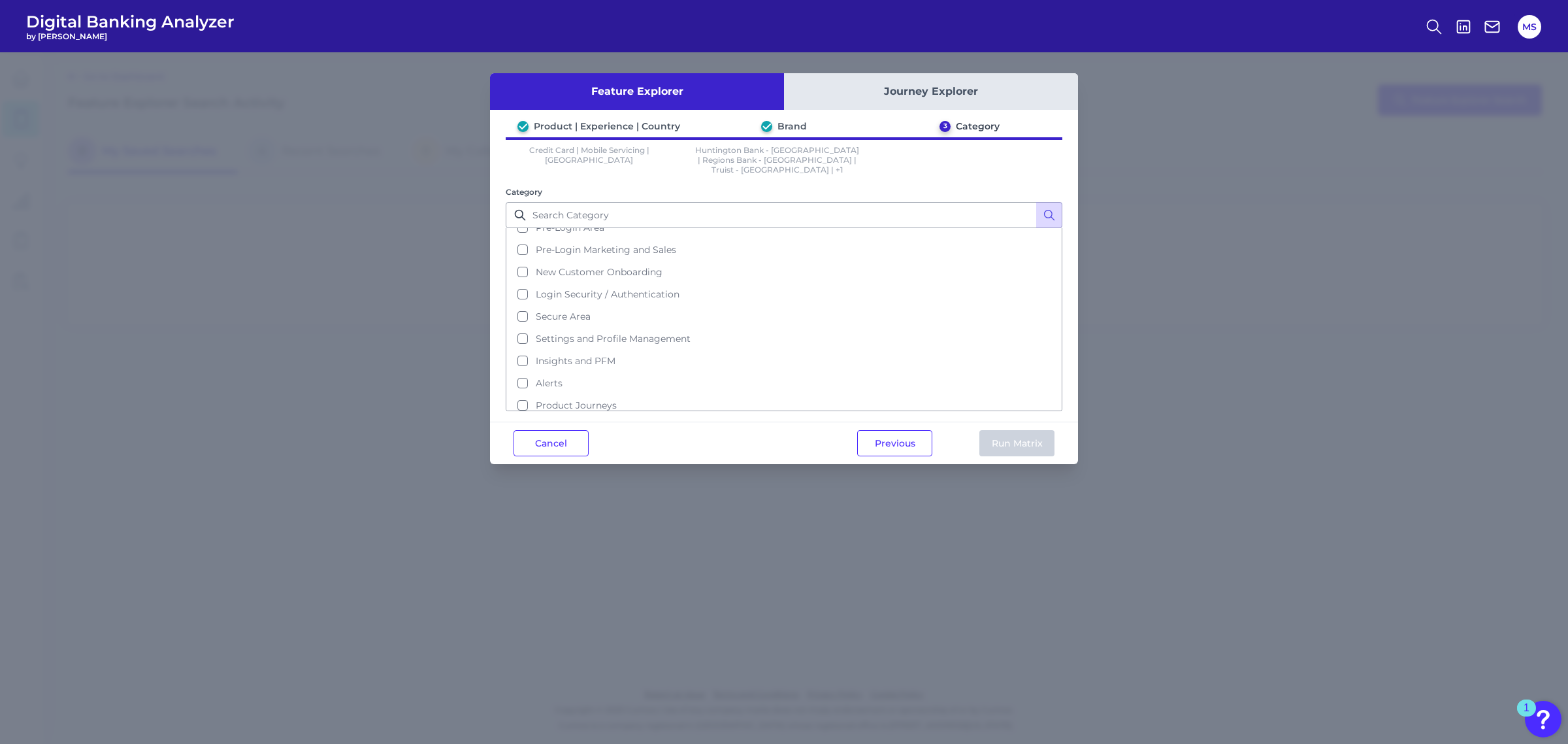
scroll to position [59, 0]
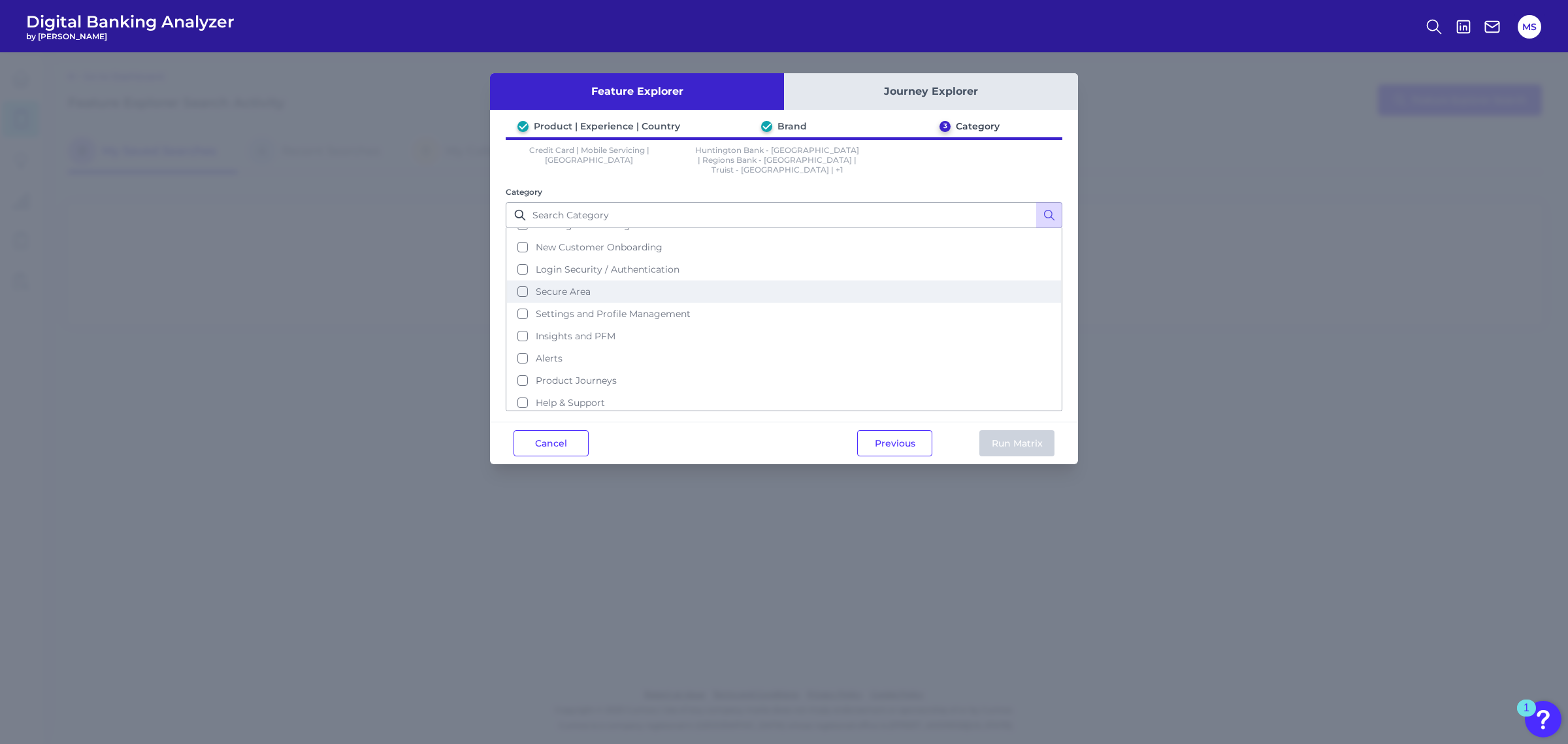
click at [521, 280] on button "Secure Area" at bounding box center [784, 291] width 554 height 22
click at [1009, 433] on button "Run Matrix" at bounding box center [1017, 443] width 75 height 26
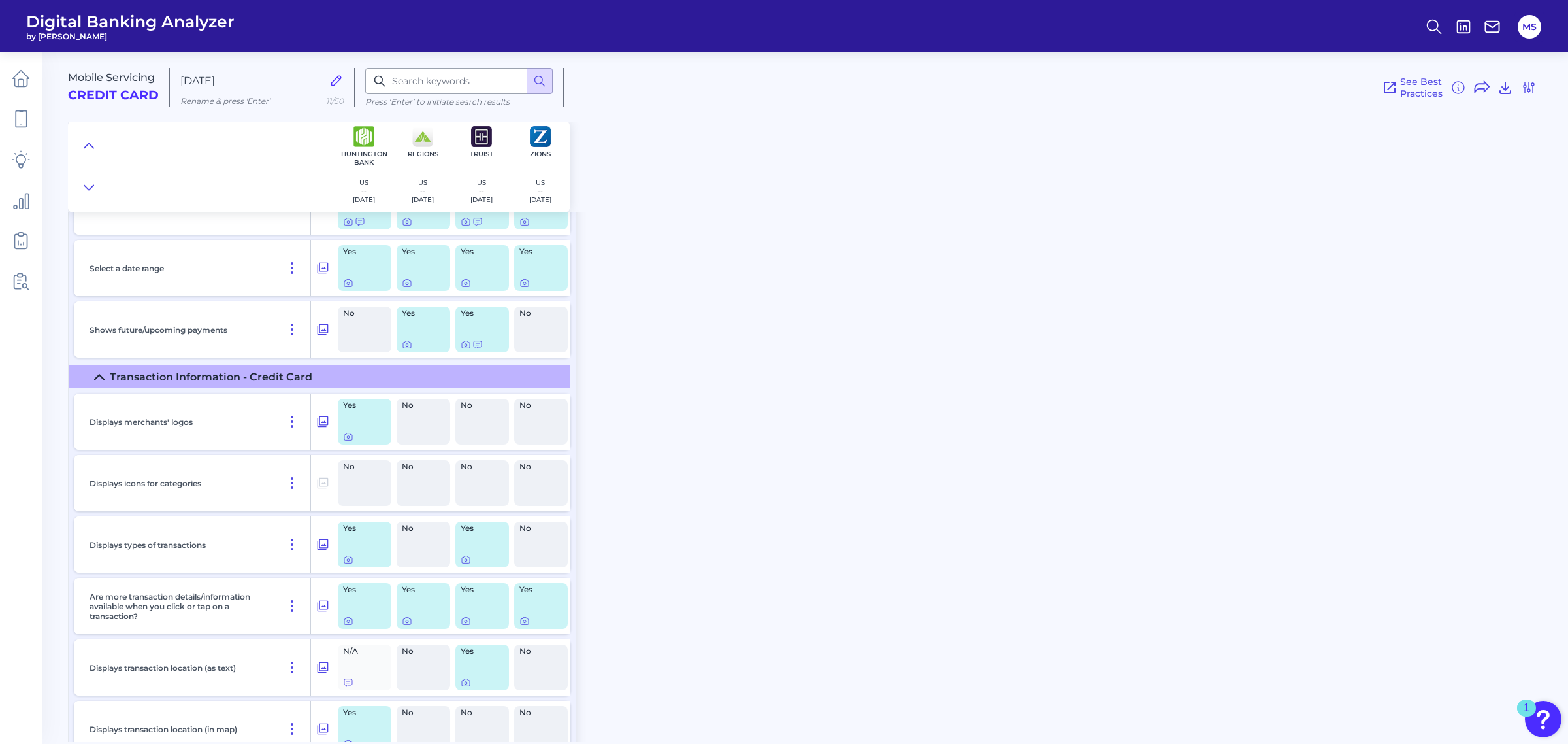
scroll to position [2224, 0]
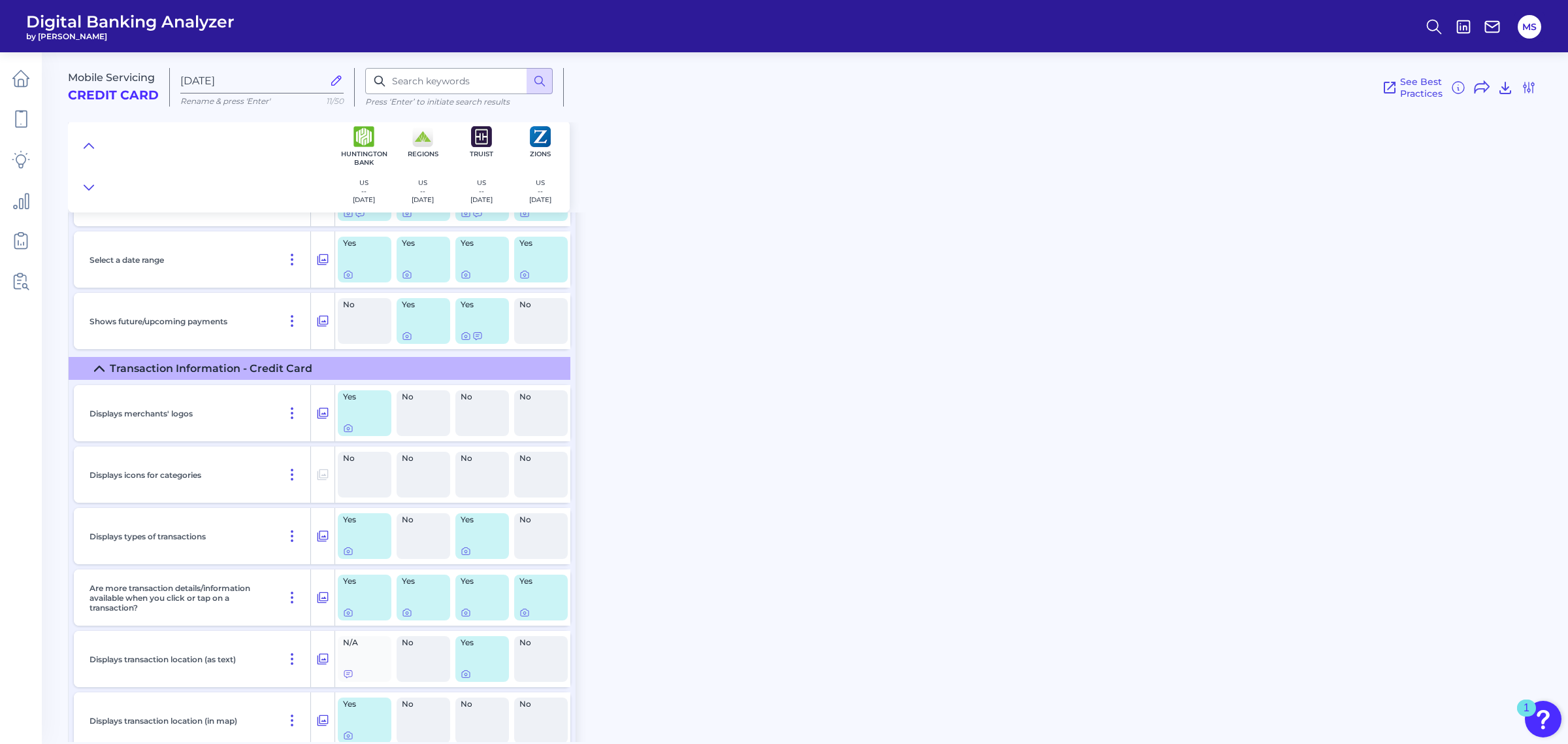
click at [649, 348] on div "Mobile Servicing Credit Card Aug 13 2025 Rename & press 'Enter' 11/50 Press ‘En…" at bounding box center [818, 392] width 1500 height 699
drag, startPoint x: 691, startPoint y: 412, endPoint x: 694, endPoint y: 337, distance: 75.1
click at [691, 412] on div "Mobile Servicing Credit Card Aug 13 2025 Rename & press 'Enter' 11/50 Press ‘En…" at bounding box center [818, 392] width 1500 height 699
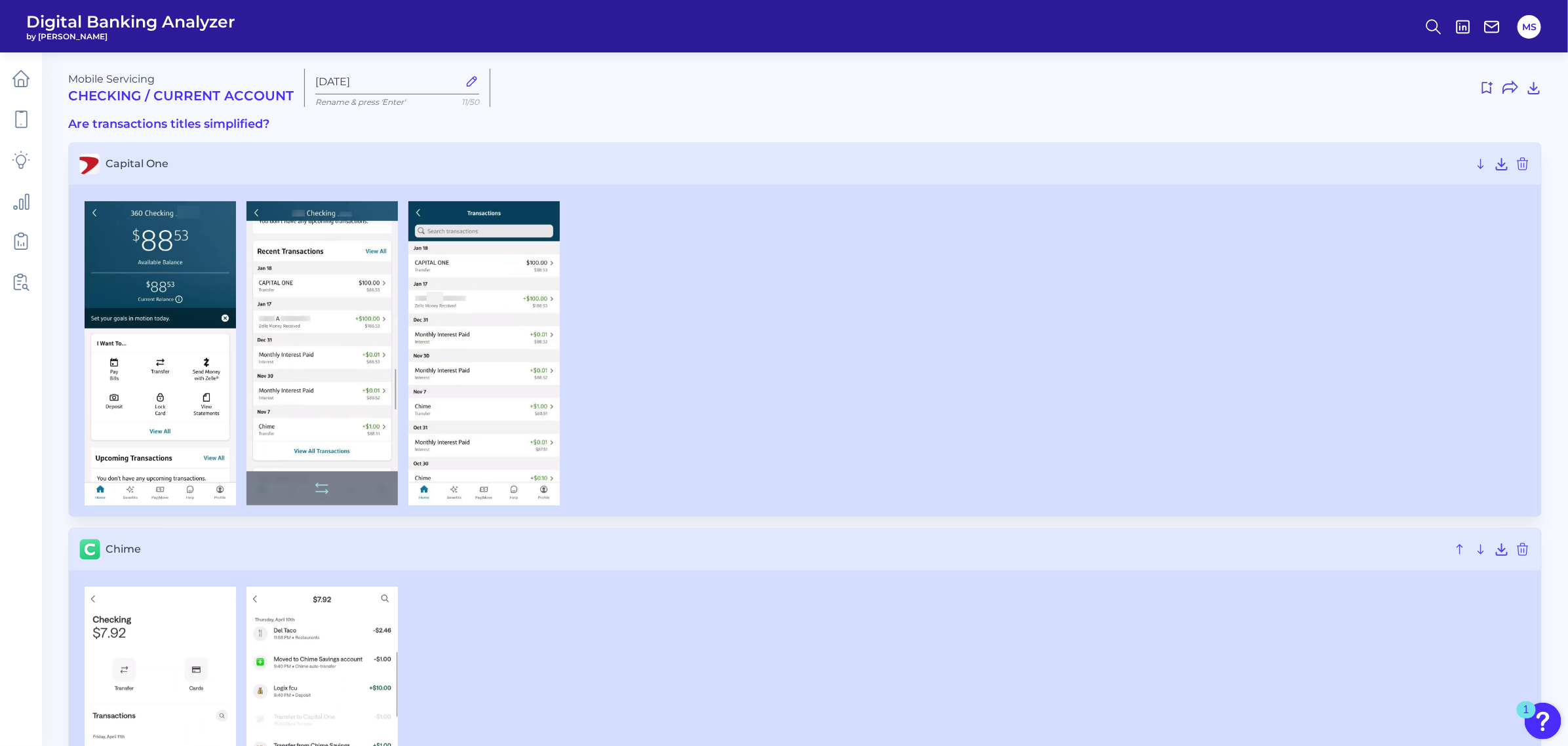
click at [320, 332] on img at bounding box center [322, 352] width 152 height 304
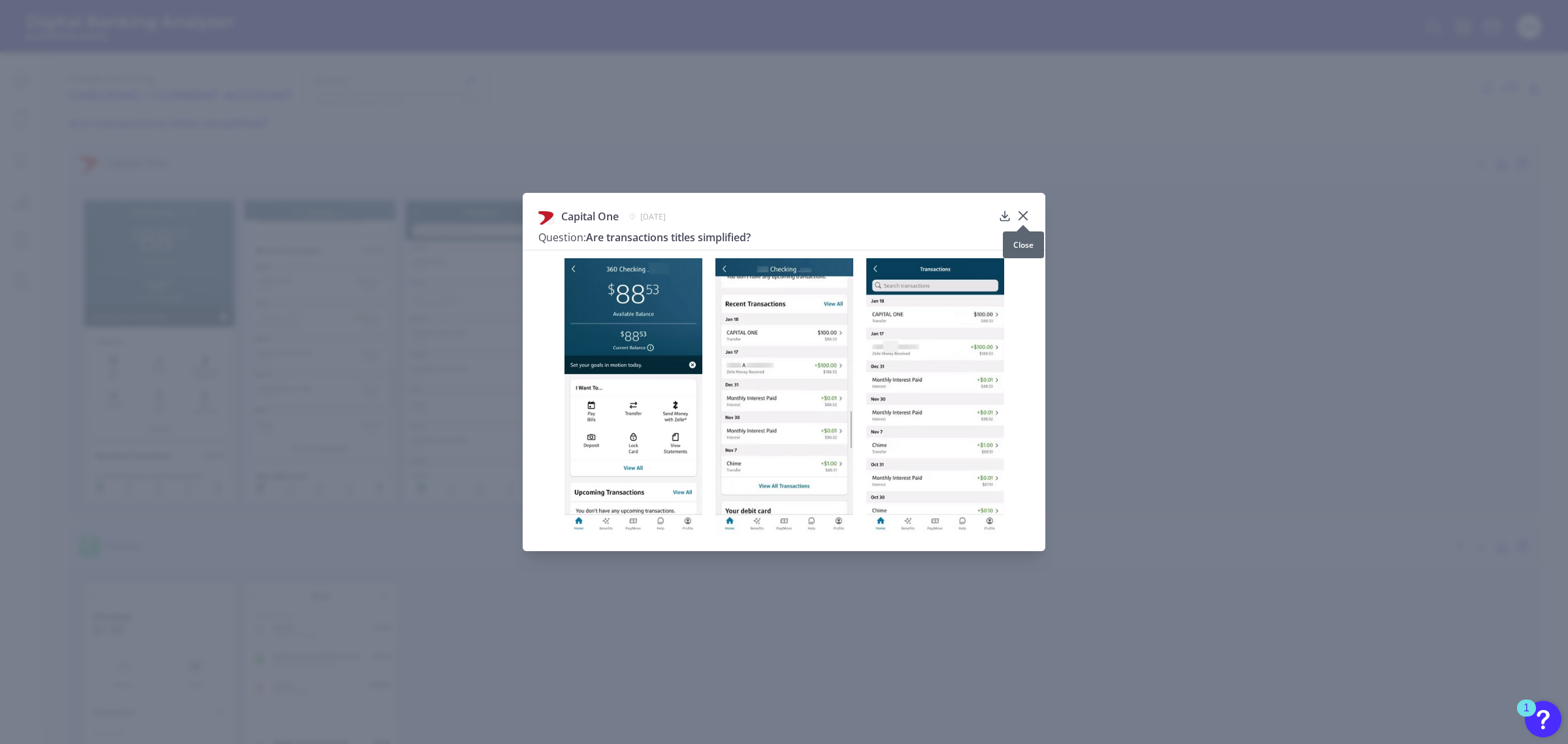
click at [1025, 213] on icon at bounding box center [1023, 215] width 13 height 13
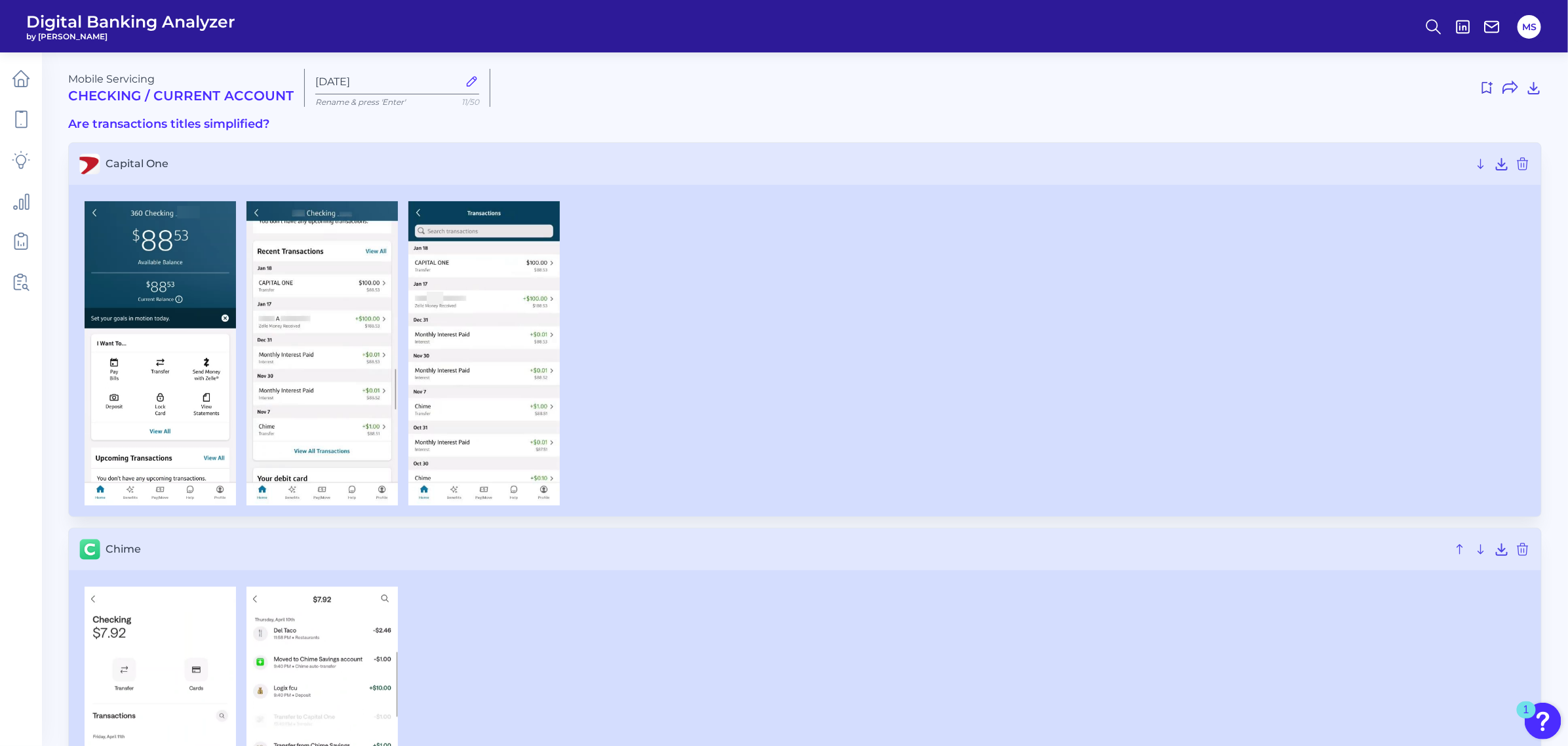
click at [193, 123] on h3 "Are transactions titles simplified?" at bounding box center [805, 124] width 1474 height 14
click at [637, 125] on h3 "Are transactions titles simplified?" at bounding box center [805, 124] width 1474 height 14
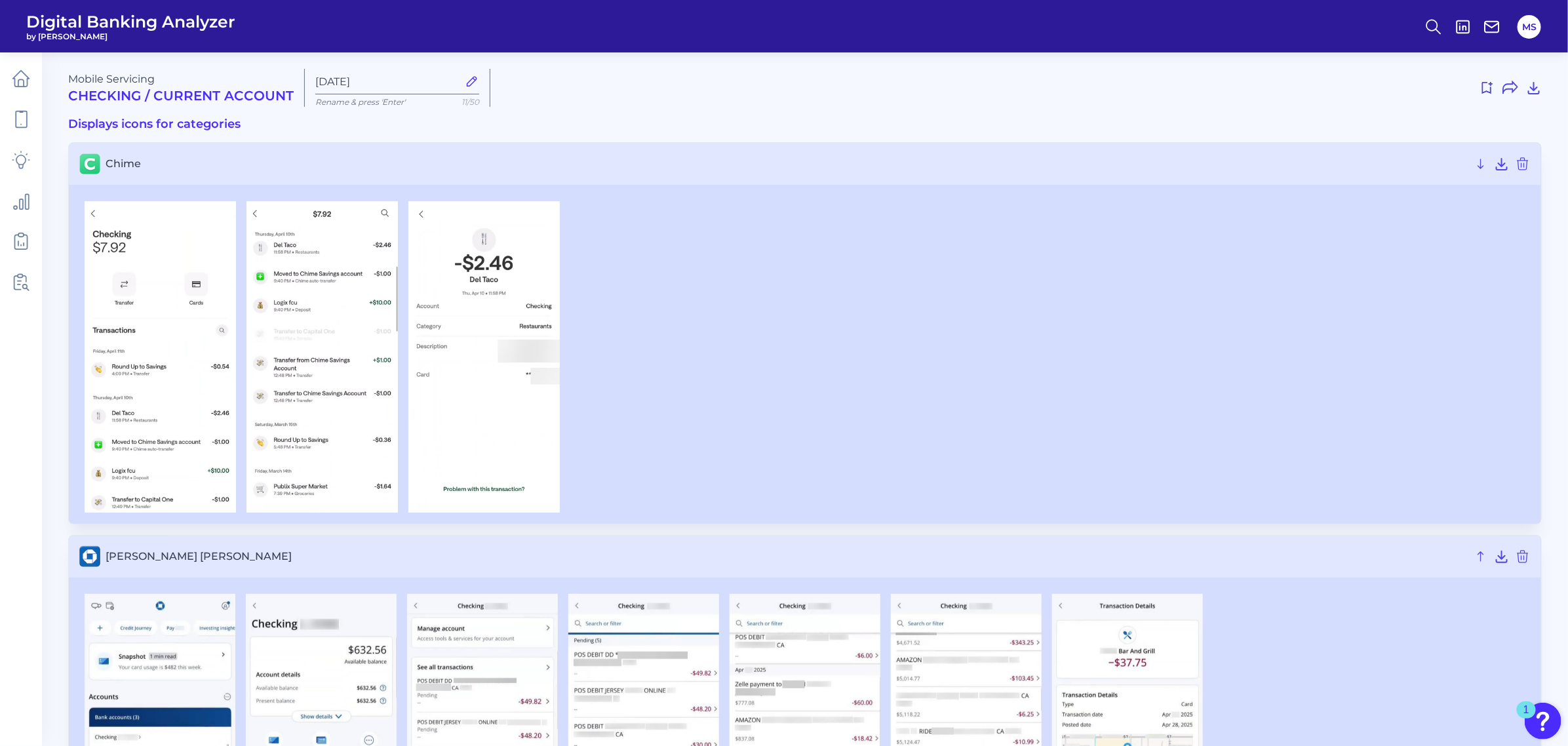
drag, startPoint x: 1565, startPoint y: 142, endPoint x: 1558, endPoint y: 270, distance: 128.2
click at [1558, 270] on main "Mobile Servicing Checking / Current Account Aug 11 2025 Rename & press 'Enter' …" at bounding box center [784, 468] width 1568 height 937
drag, startPoint x: 1560, startPoint y: 296, endPoint x: 1564, endPoint y: 496, distance: 200.0
click at [1564, 493] on main "Mobile Servicing Checking / Current Account Aug 11 2025 Rename & press 'Enter' …" at bounding box center [784, 468] width 1568 height 937
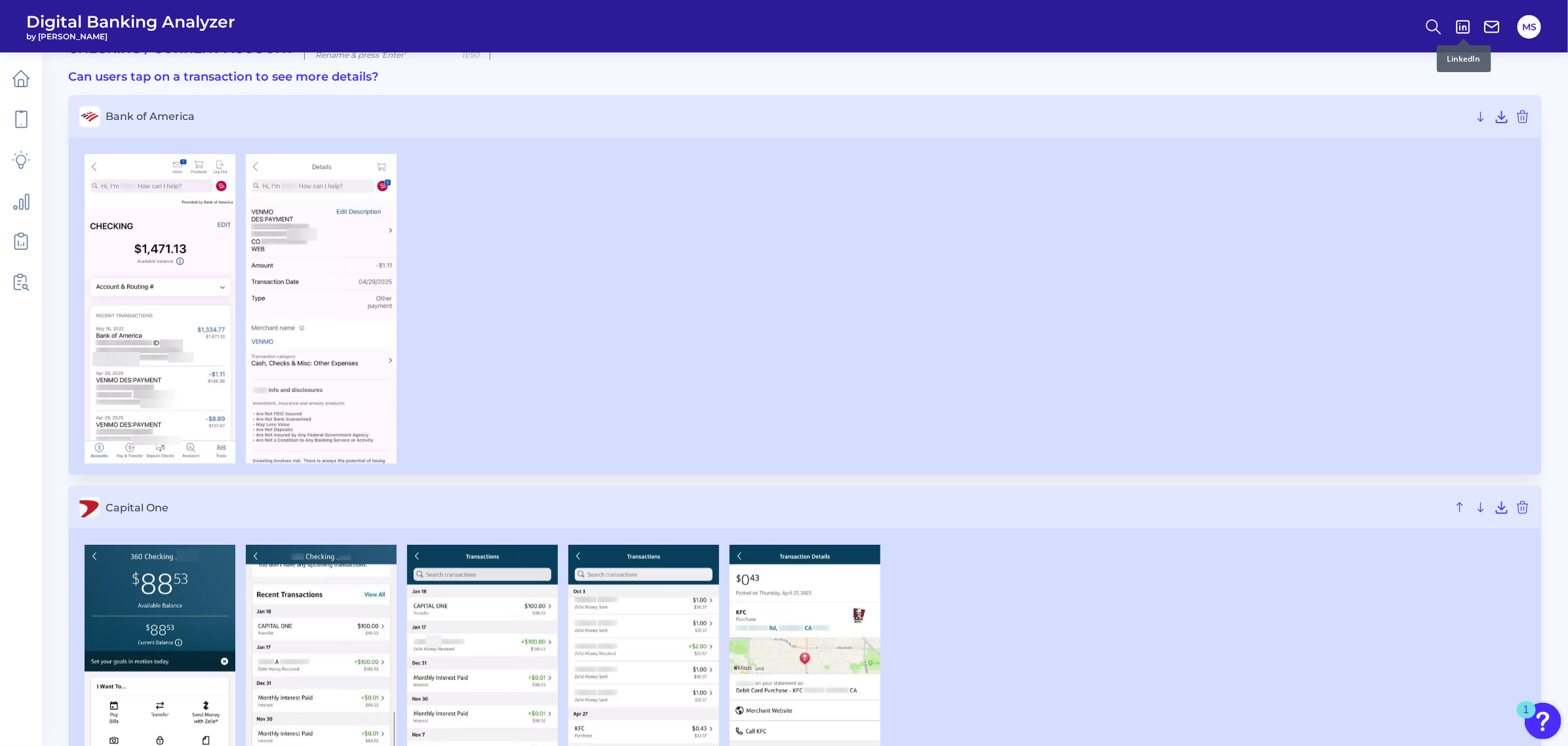
scroll to position [21, 0]
